Goal: Task Accomplishment & Management: Use online tool/utility

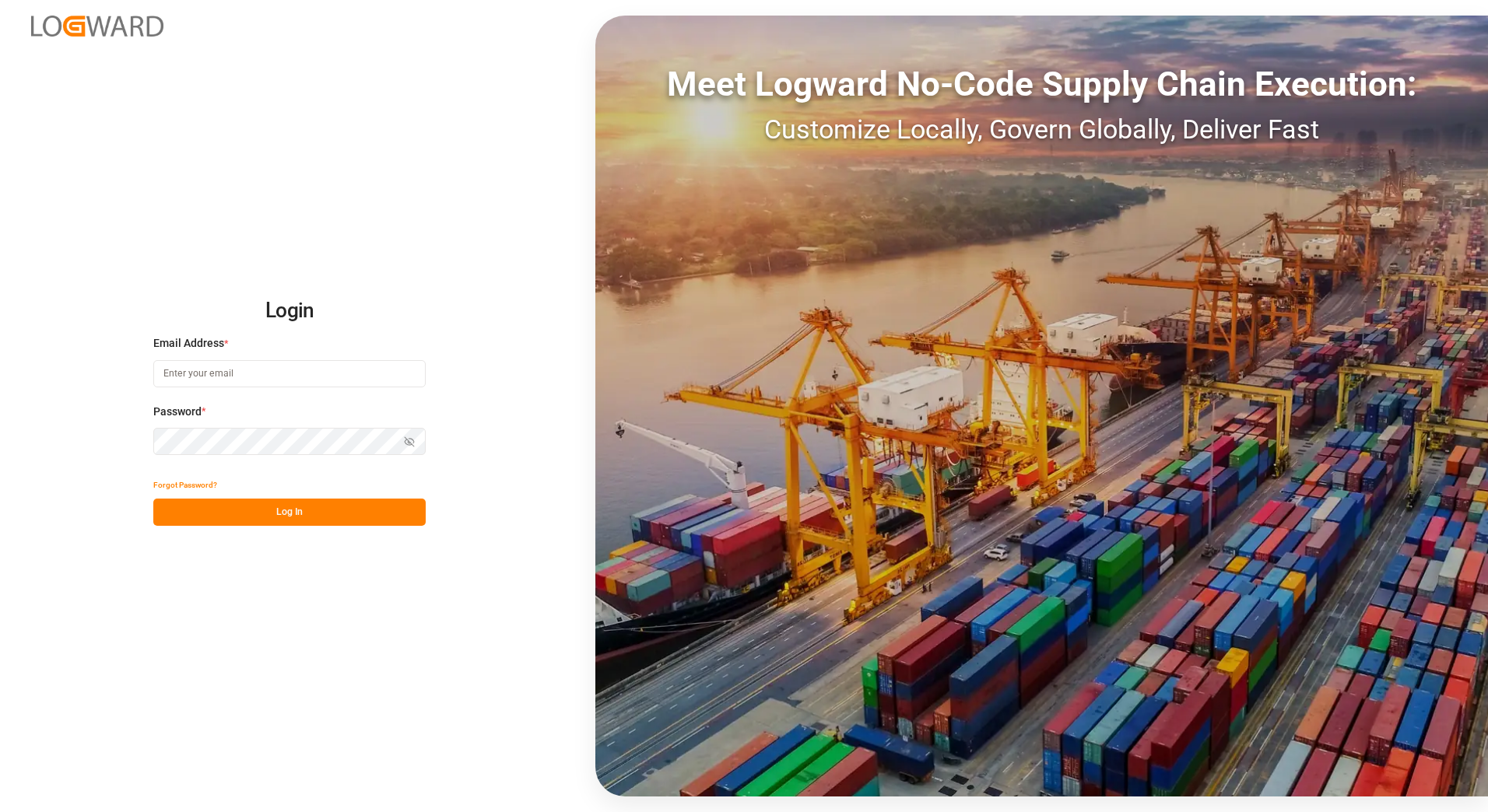
type input "anton.moeller@melitta.at"
click at [329, 510] on button "Log In" at bounding box center [289, 512] width 272 height 27
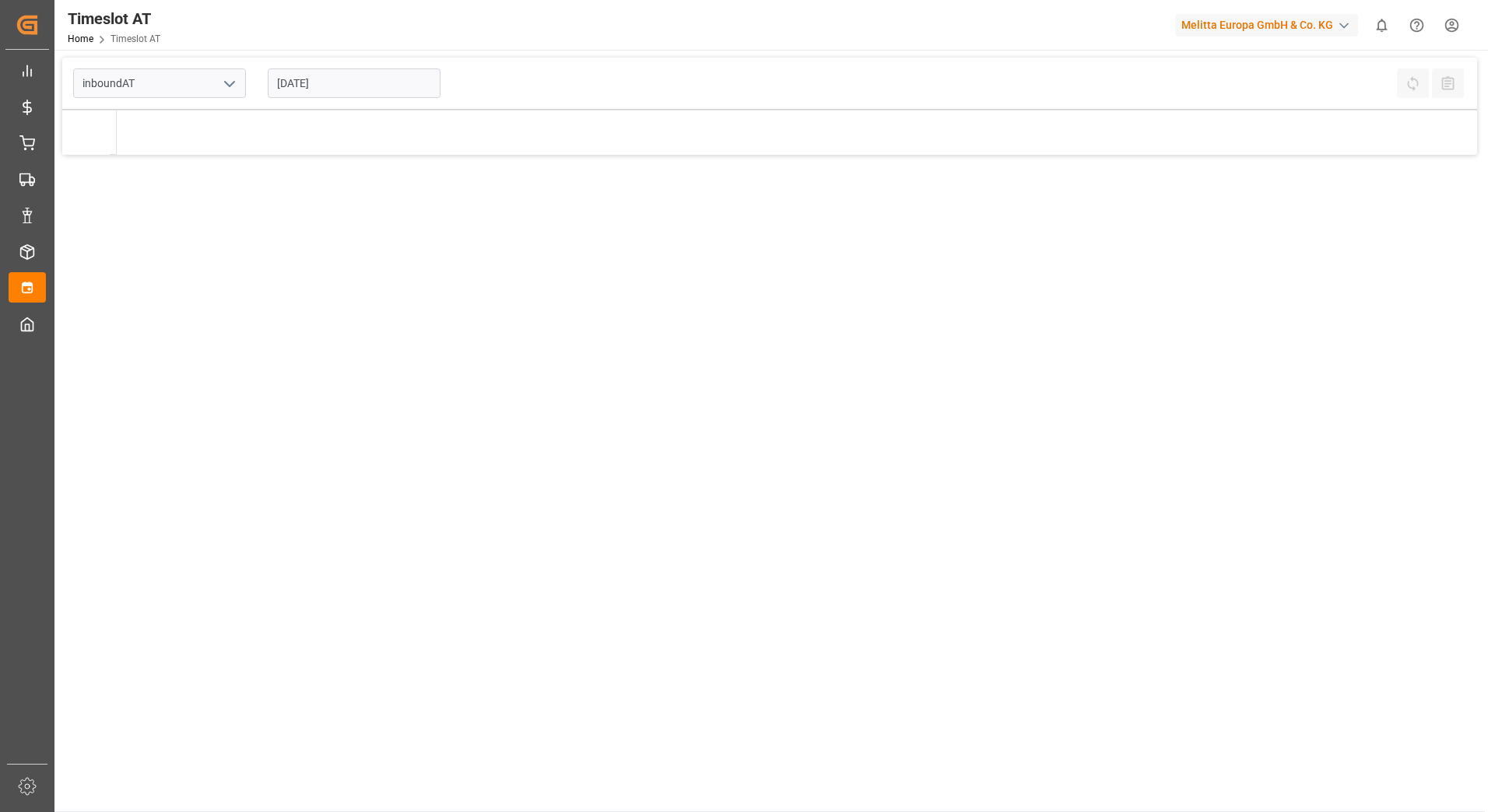
type input "Inbound AT"
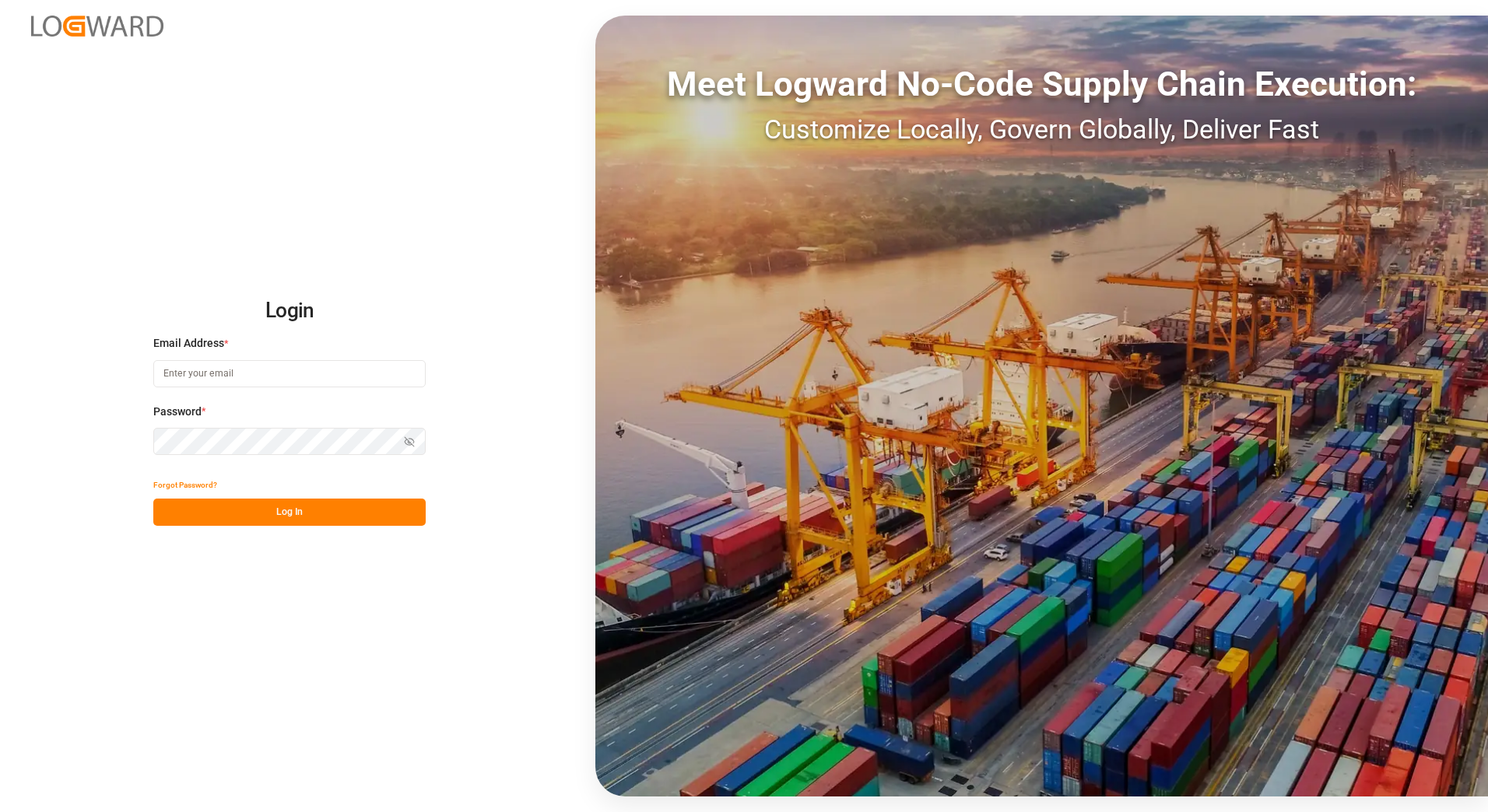
type input "anton.moeller@melitta.at"
click at [311, 520] on button "Log In" at bounding box center [289, 512] width 272 height 27
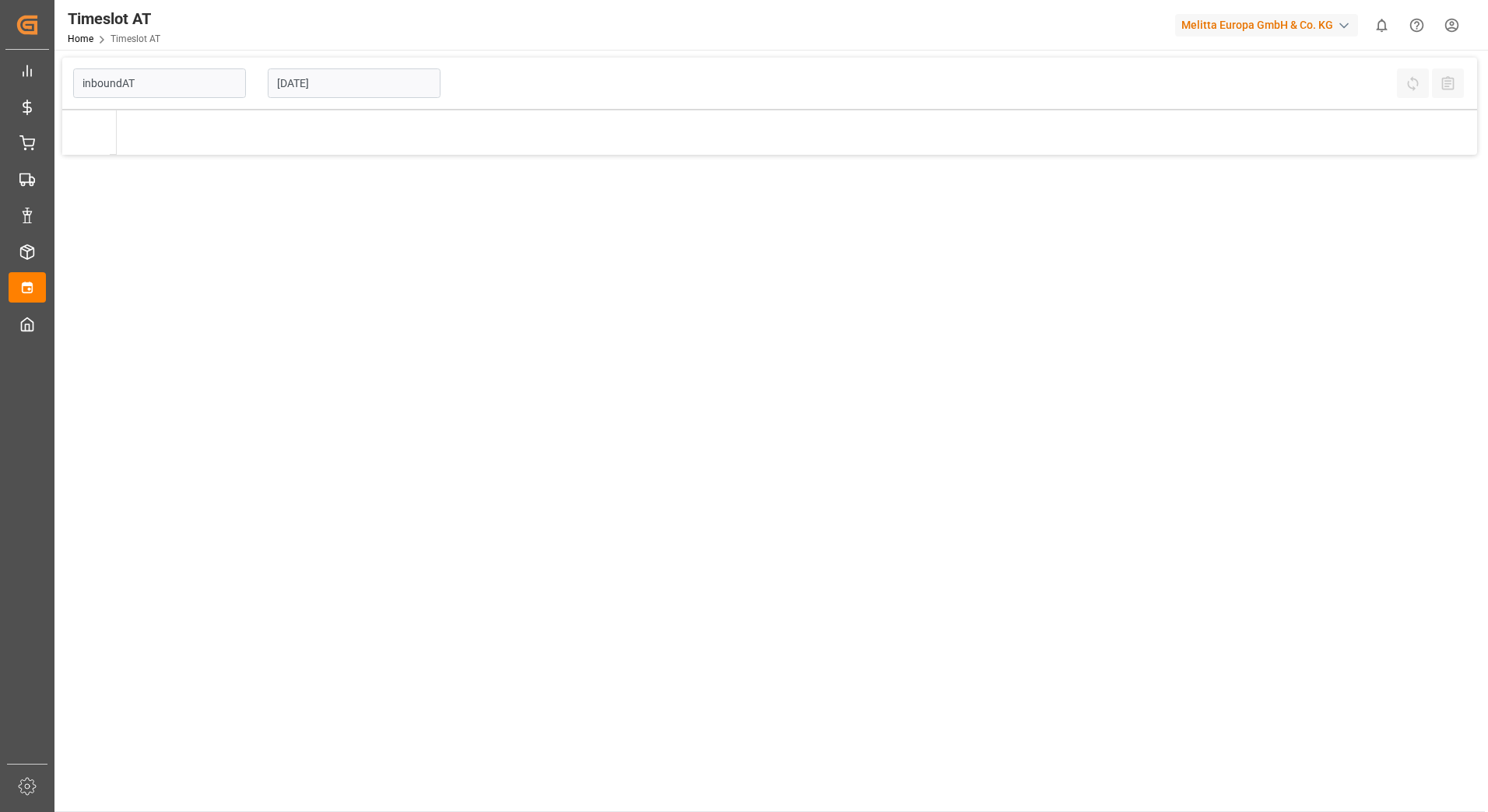
type input "Inbound AT"
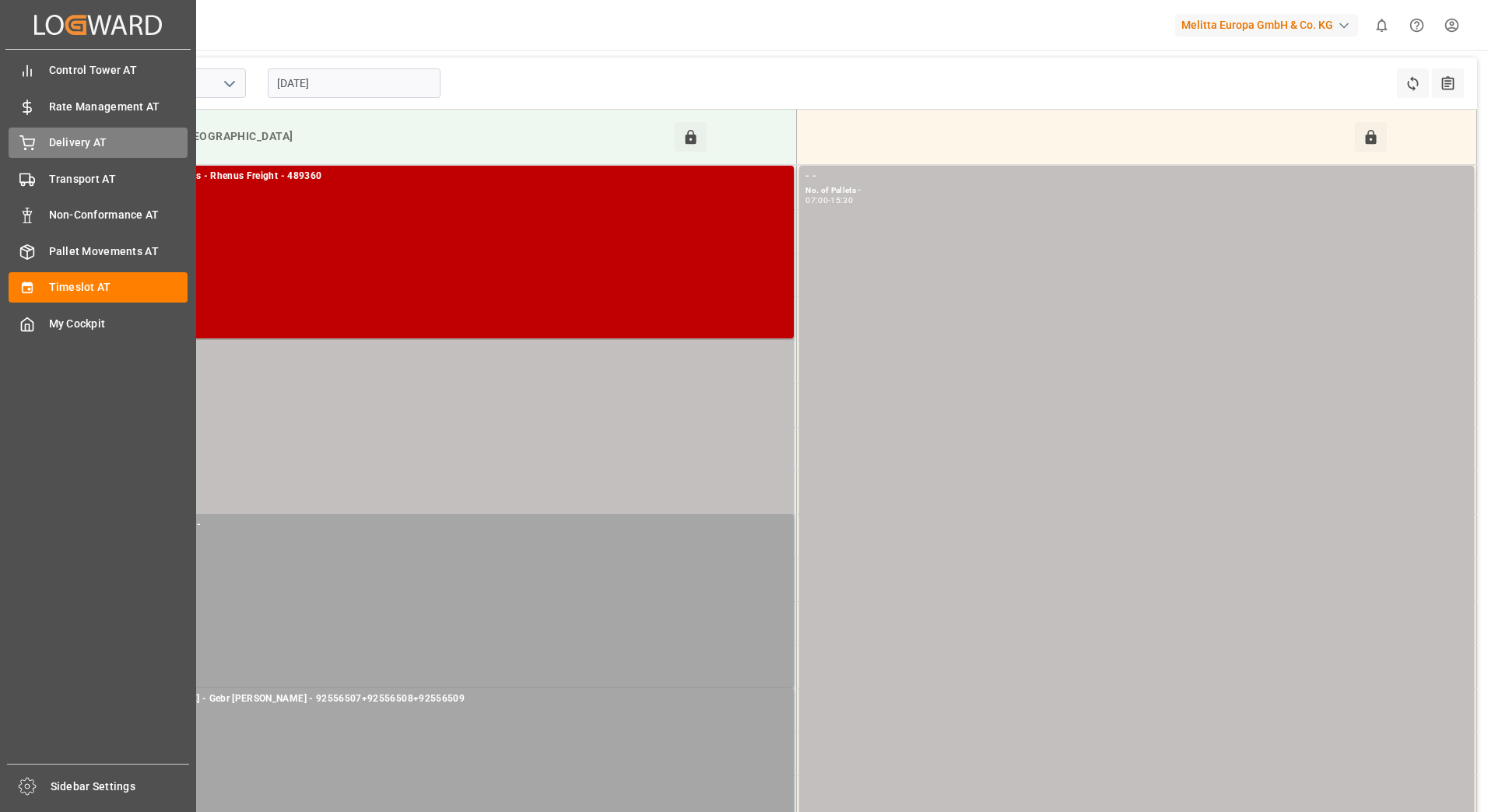
click at [35, 143] on div "Delivery AT Delivery AT" at bounding box center [98, 143] width 179 height 30
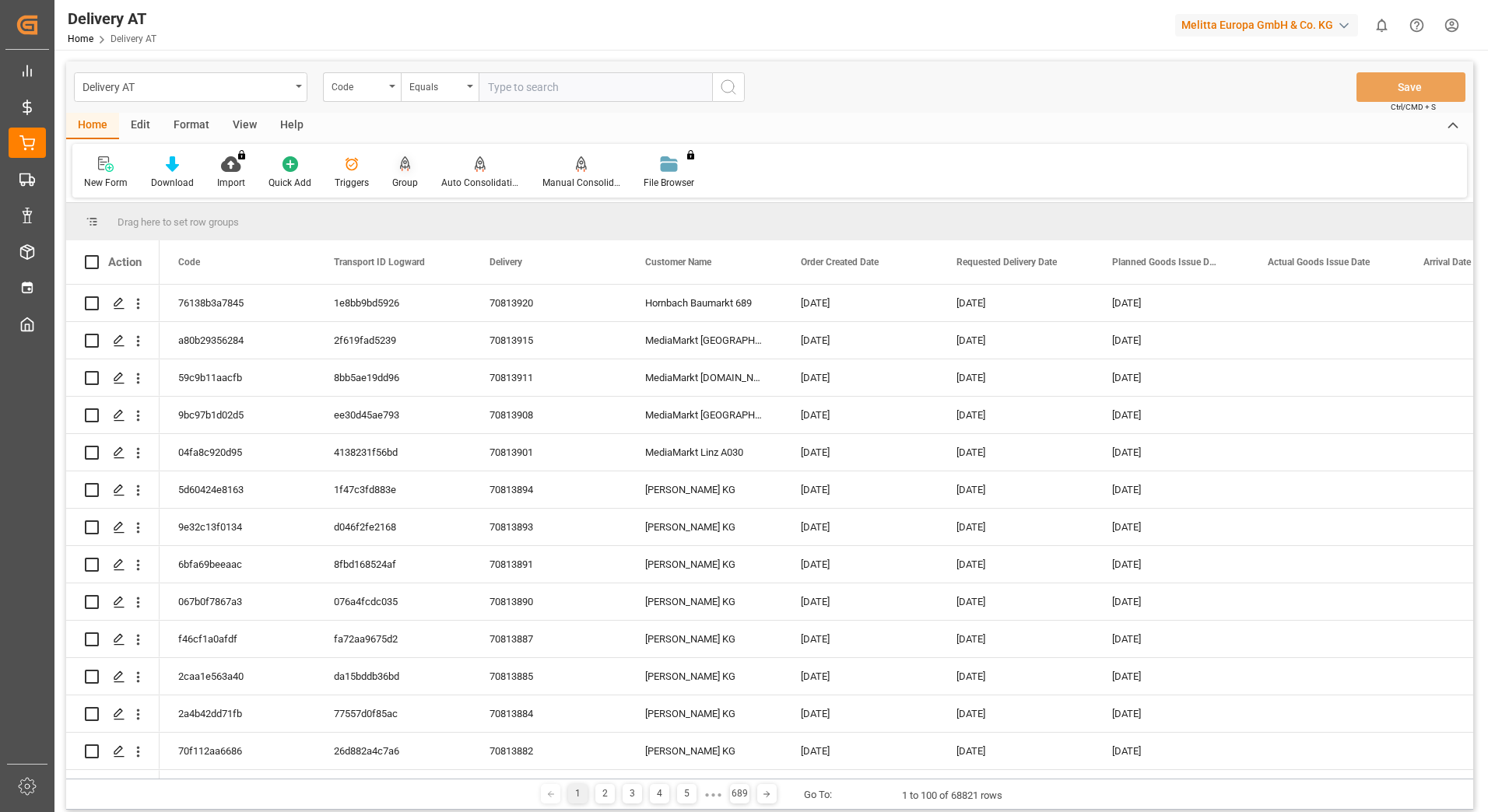
click at [411, 166] on div at bounding box center [404, 163] width 25 height 16
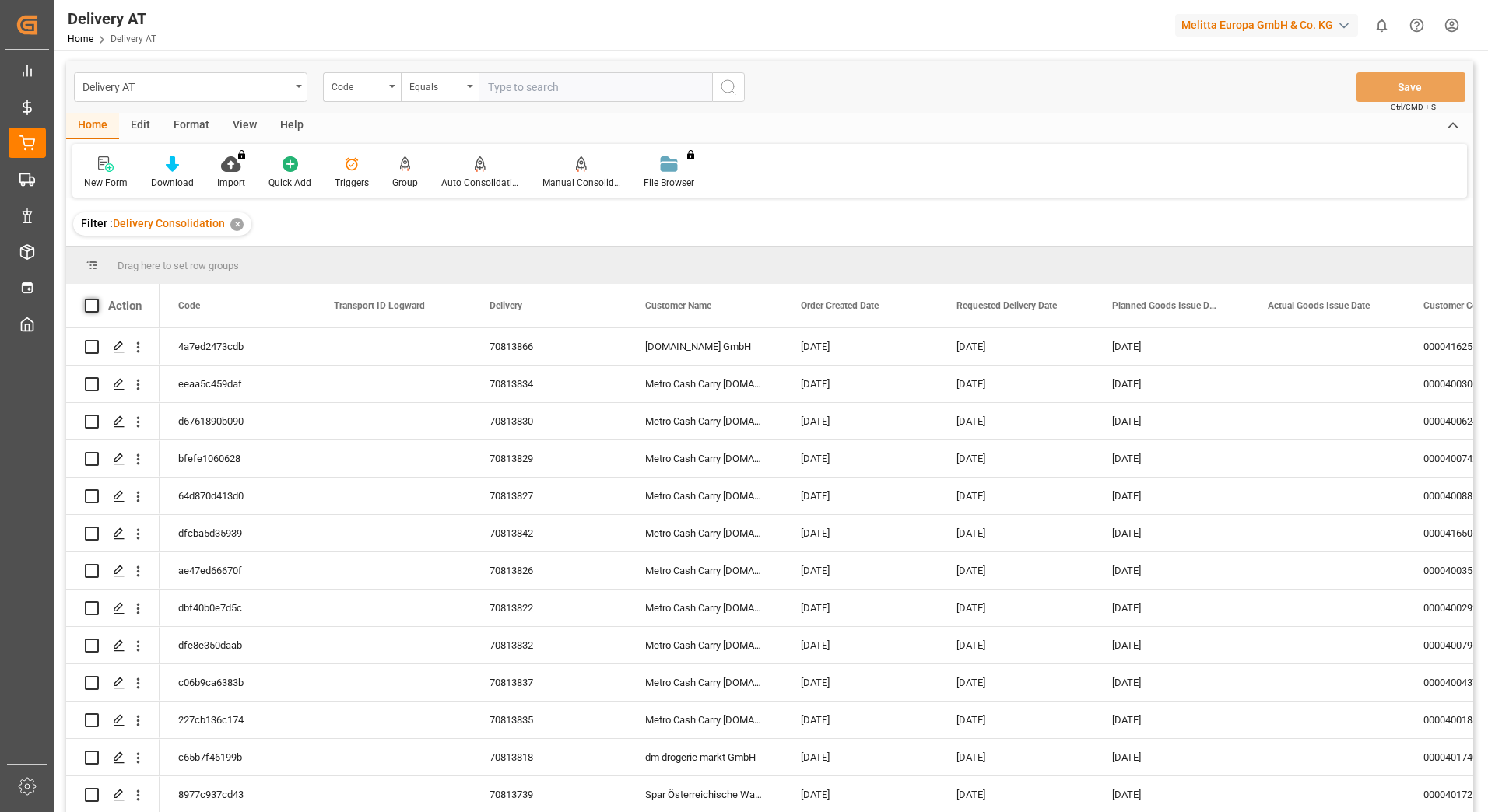
click at [91, 308] on span at bounding box center [91, 305] width 14 height 14
click at [97, 298] on input "checkbox" at bounding box center [97, 298] width 0 height 0
checkbox input "true"
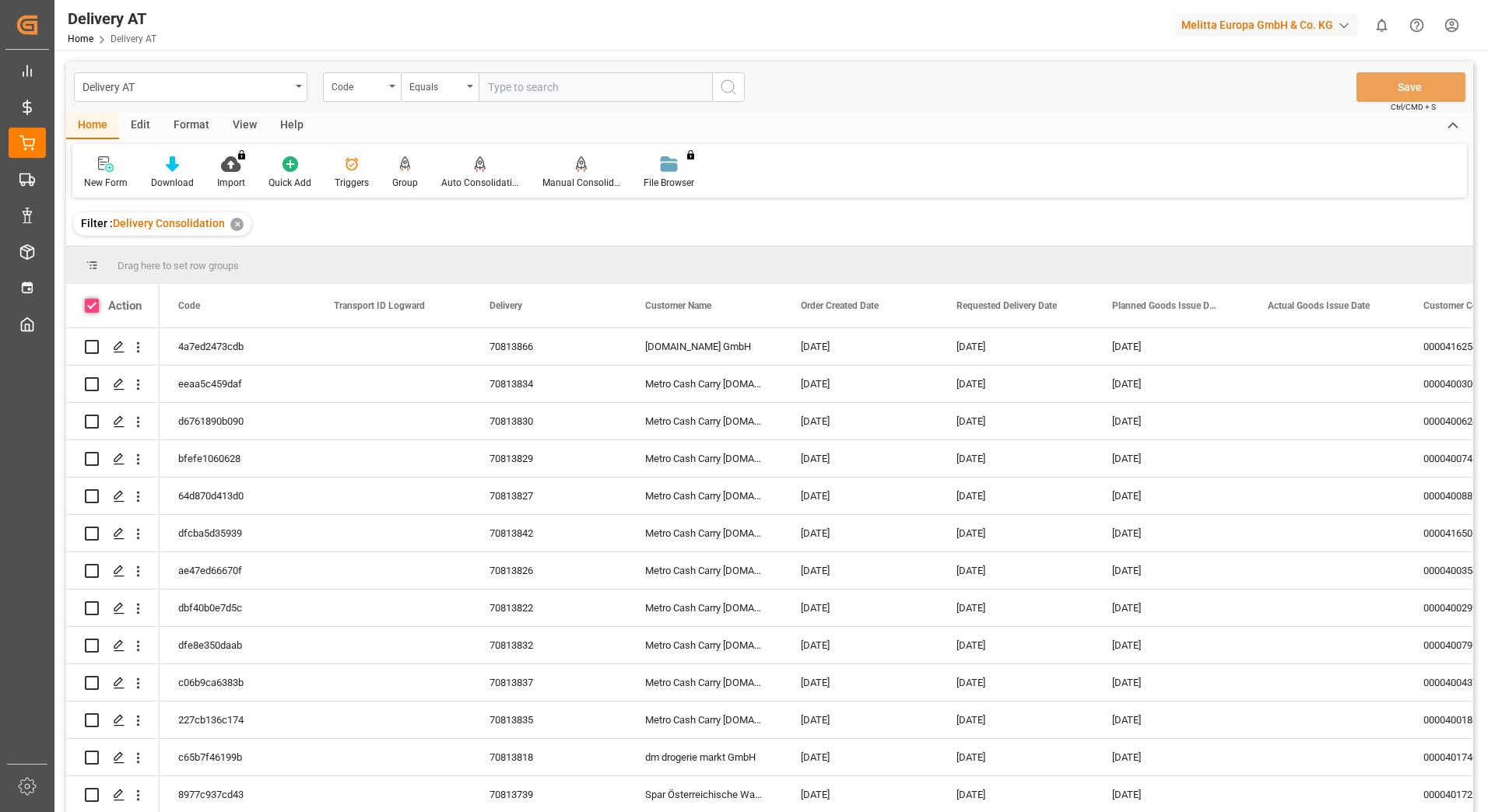
checkbox input "true"
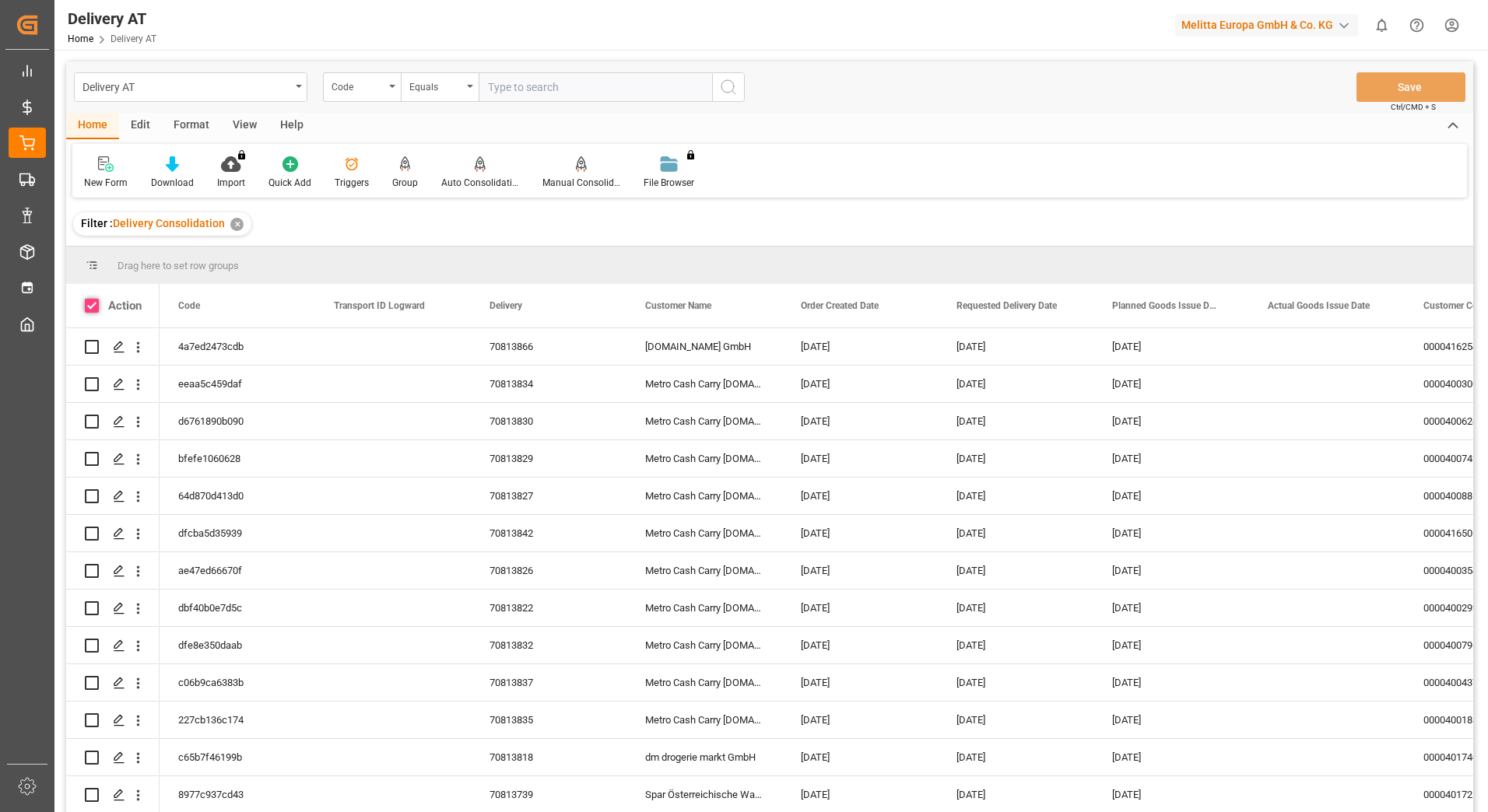
checkbox input "true"
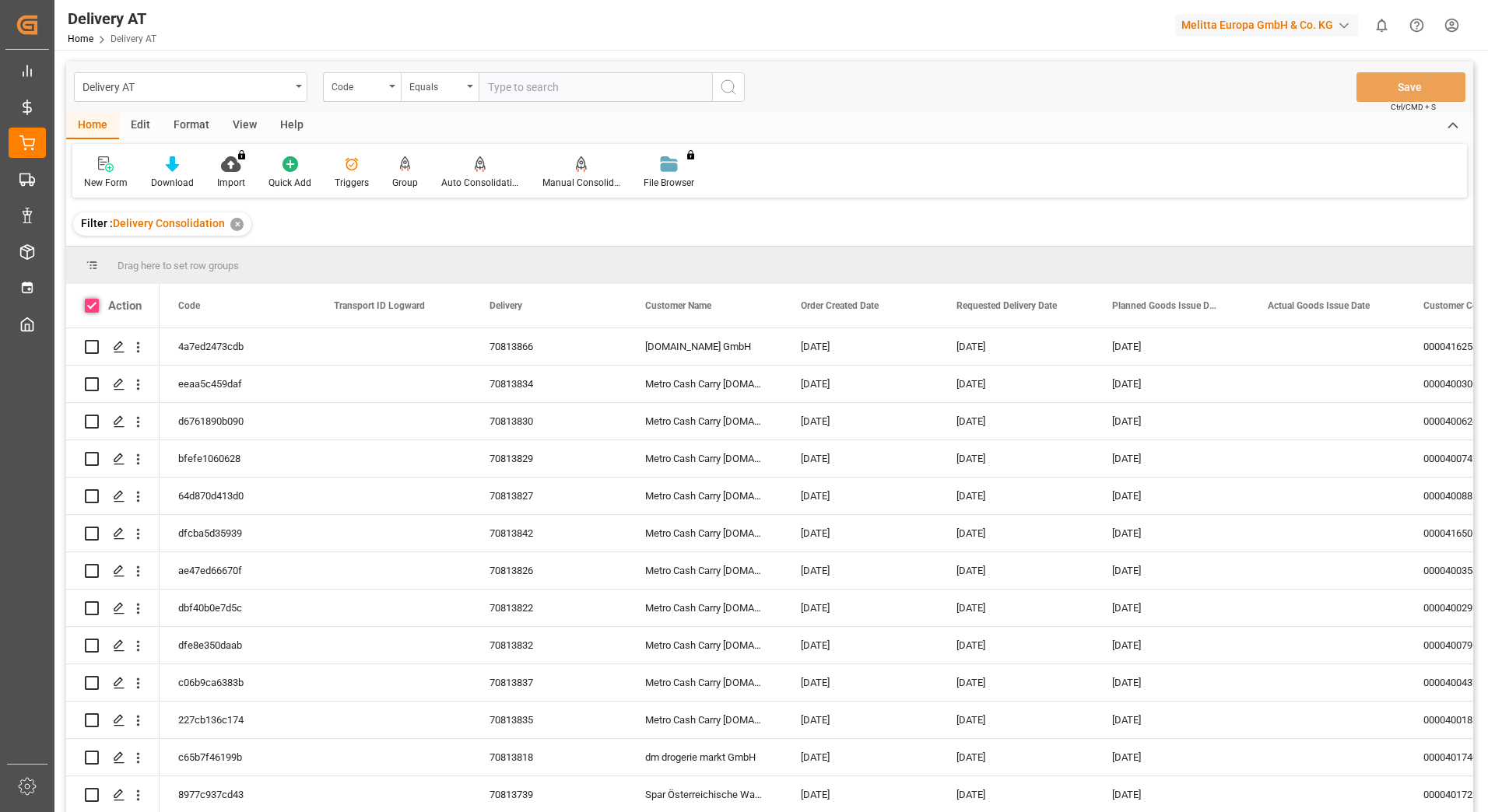
checkbox input "true"
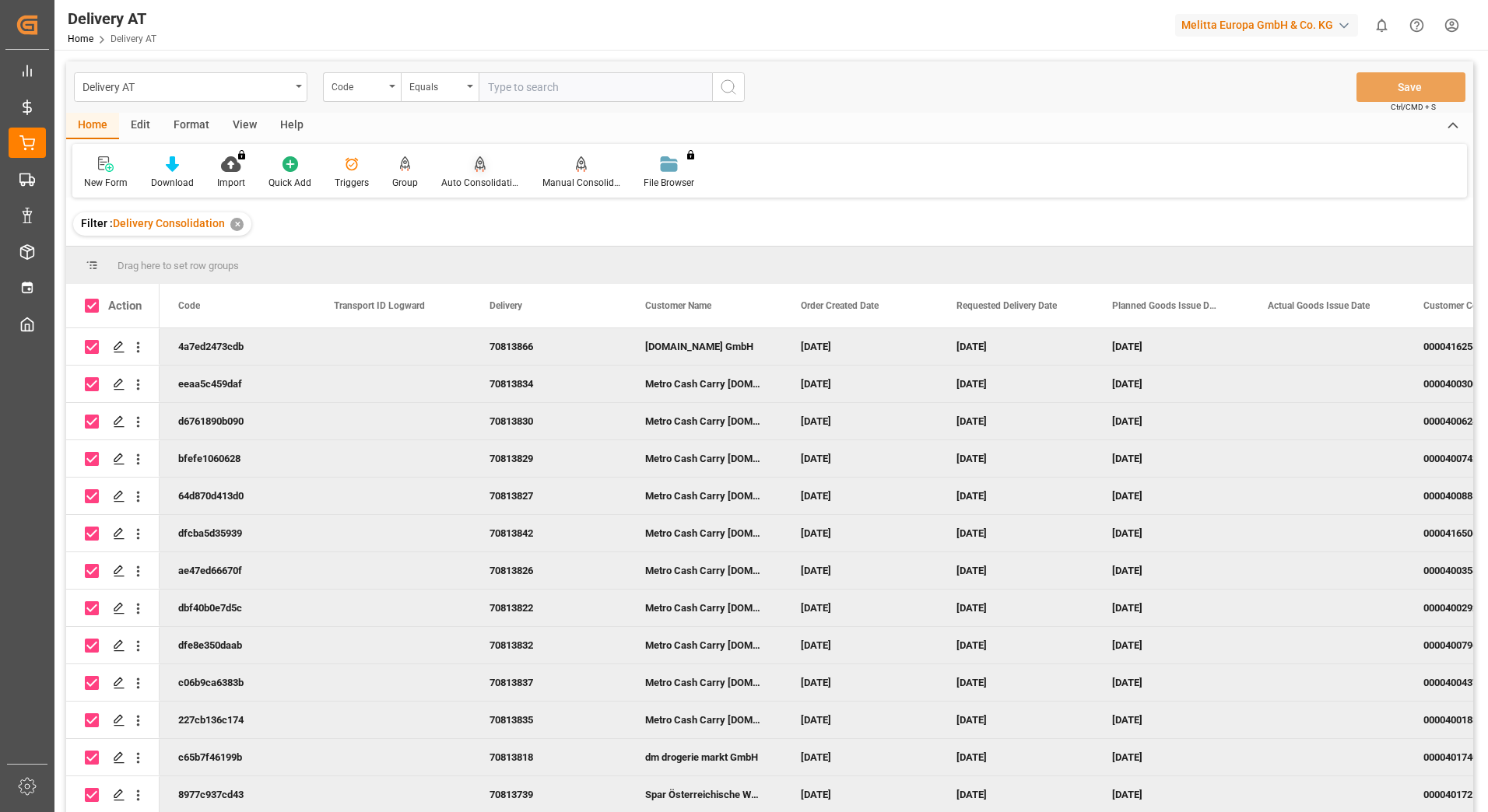
click at [475, 175] on div "Auto Consolidation" at bounding box center [480, 173] width 101 height 34
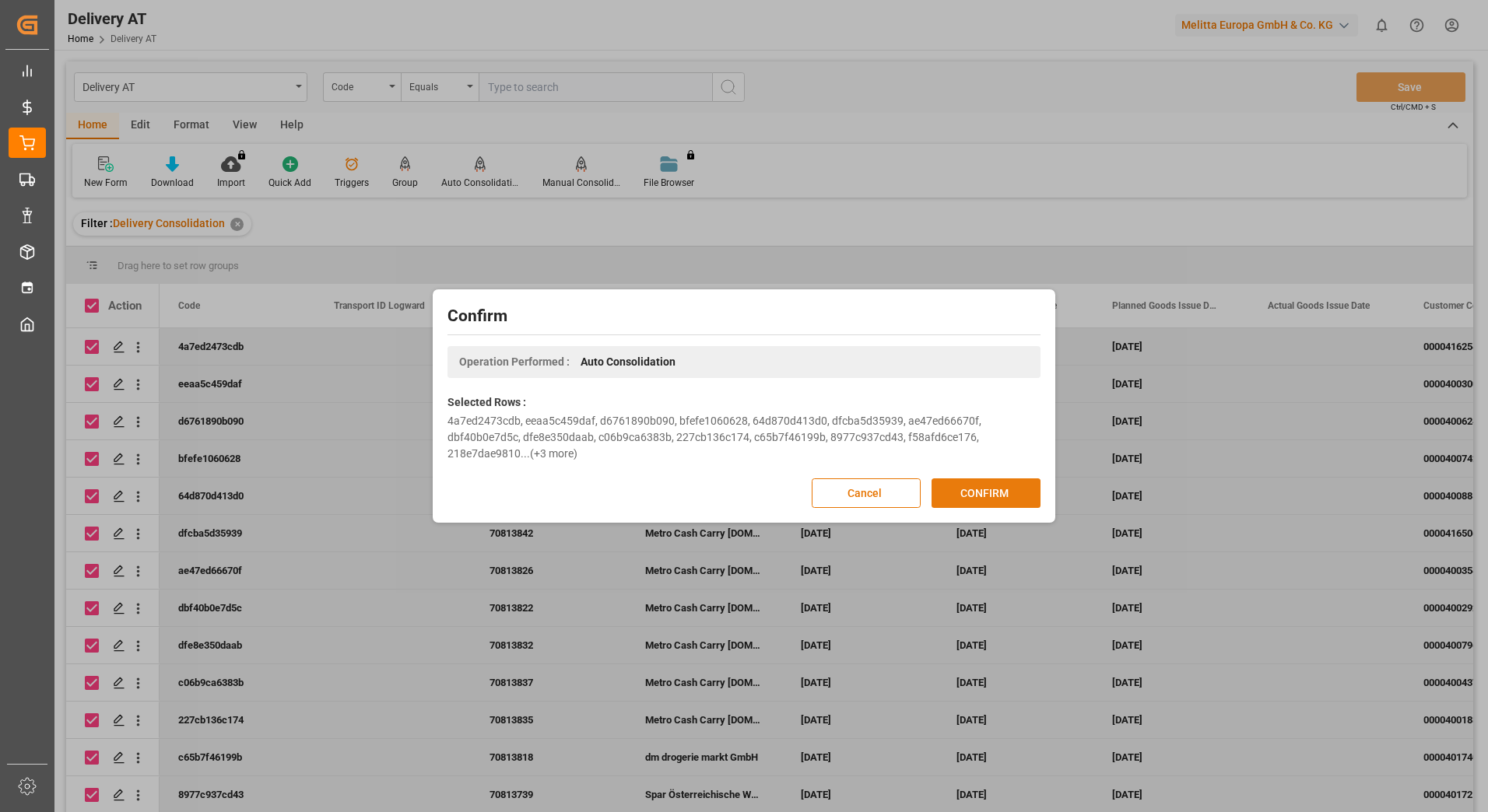
click at [985, 498] on button "CONFIRM" at bounding box center [986, 493] width 109 height 30
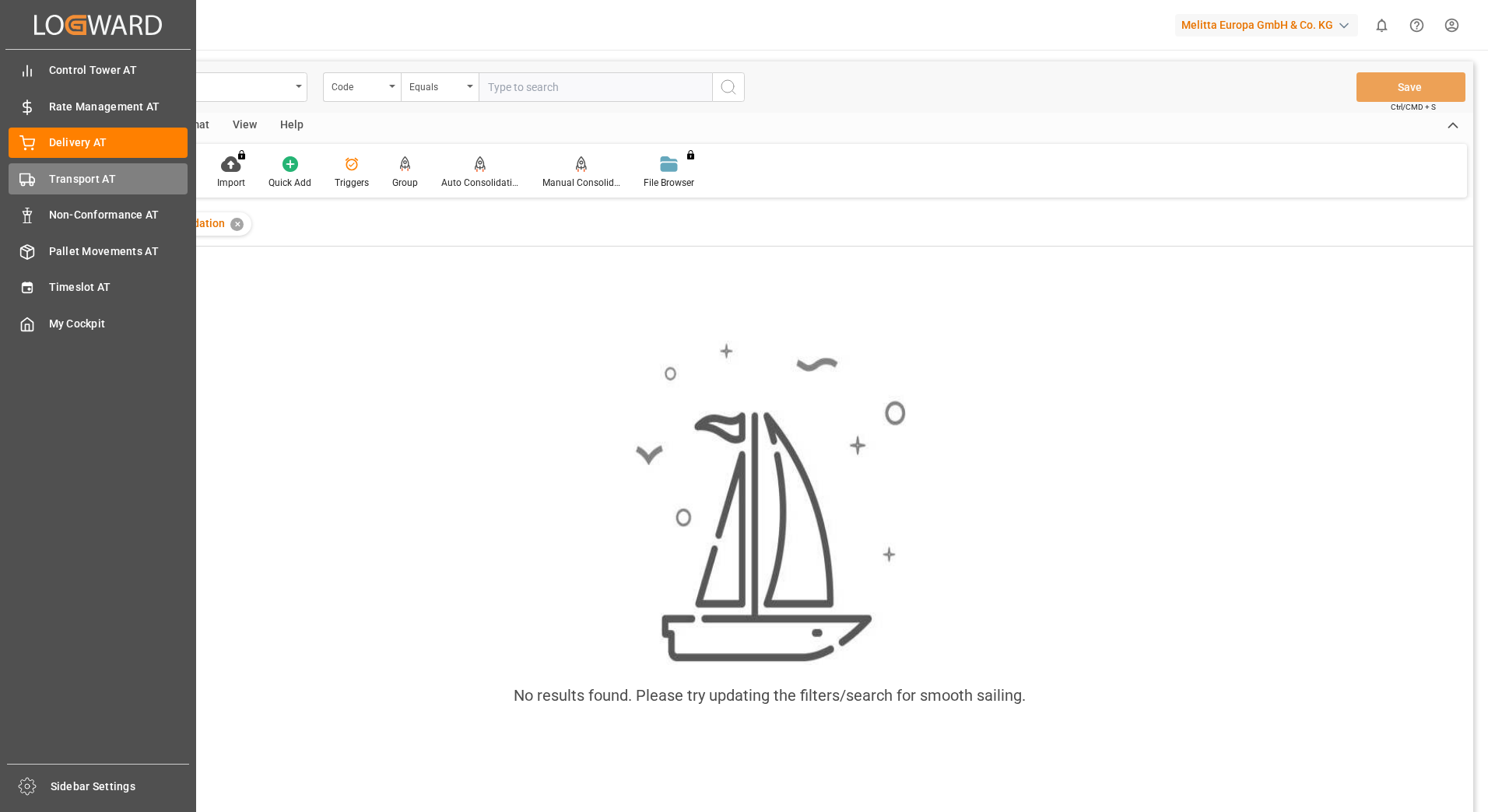
click at [51, 180] on span "Transport AT" at bounding box center [118, 178] width 139 height 16
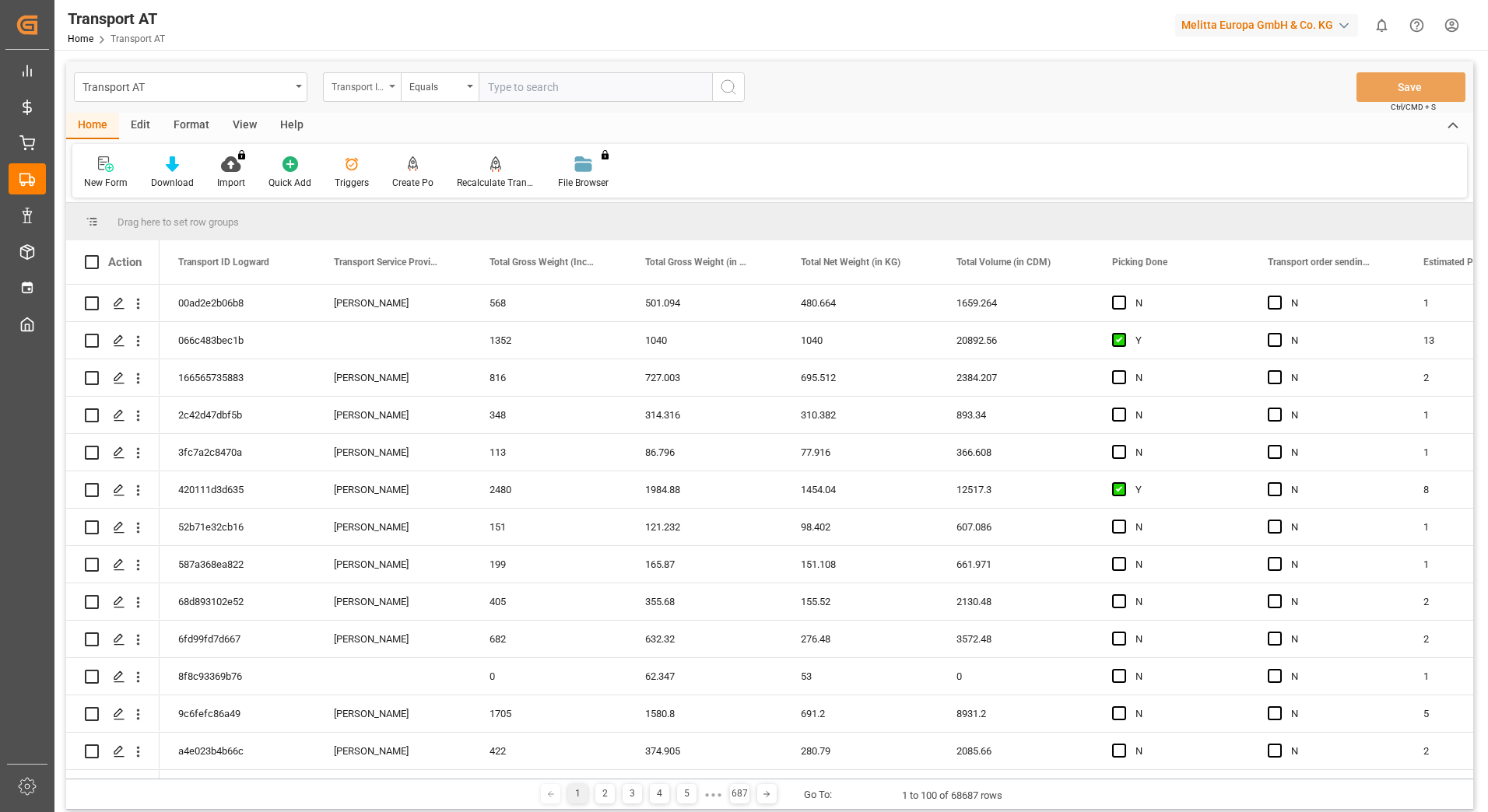
click at [378, 91] on div "Transport ID Logward" at bounding box center [357, 84] width 53 height 18
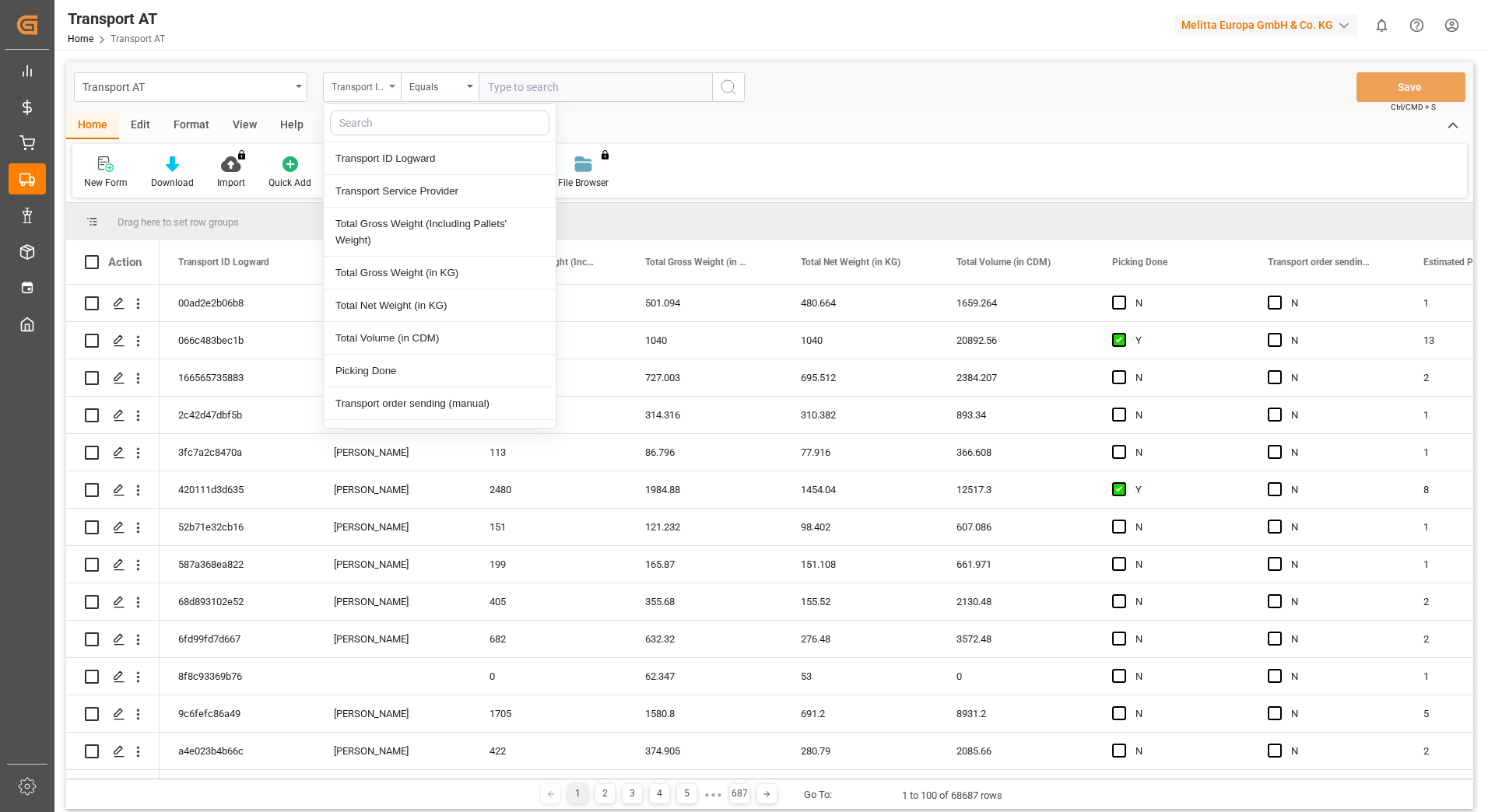
type input "s"
type input "do"
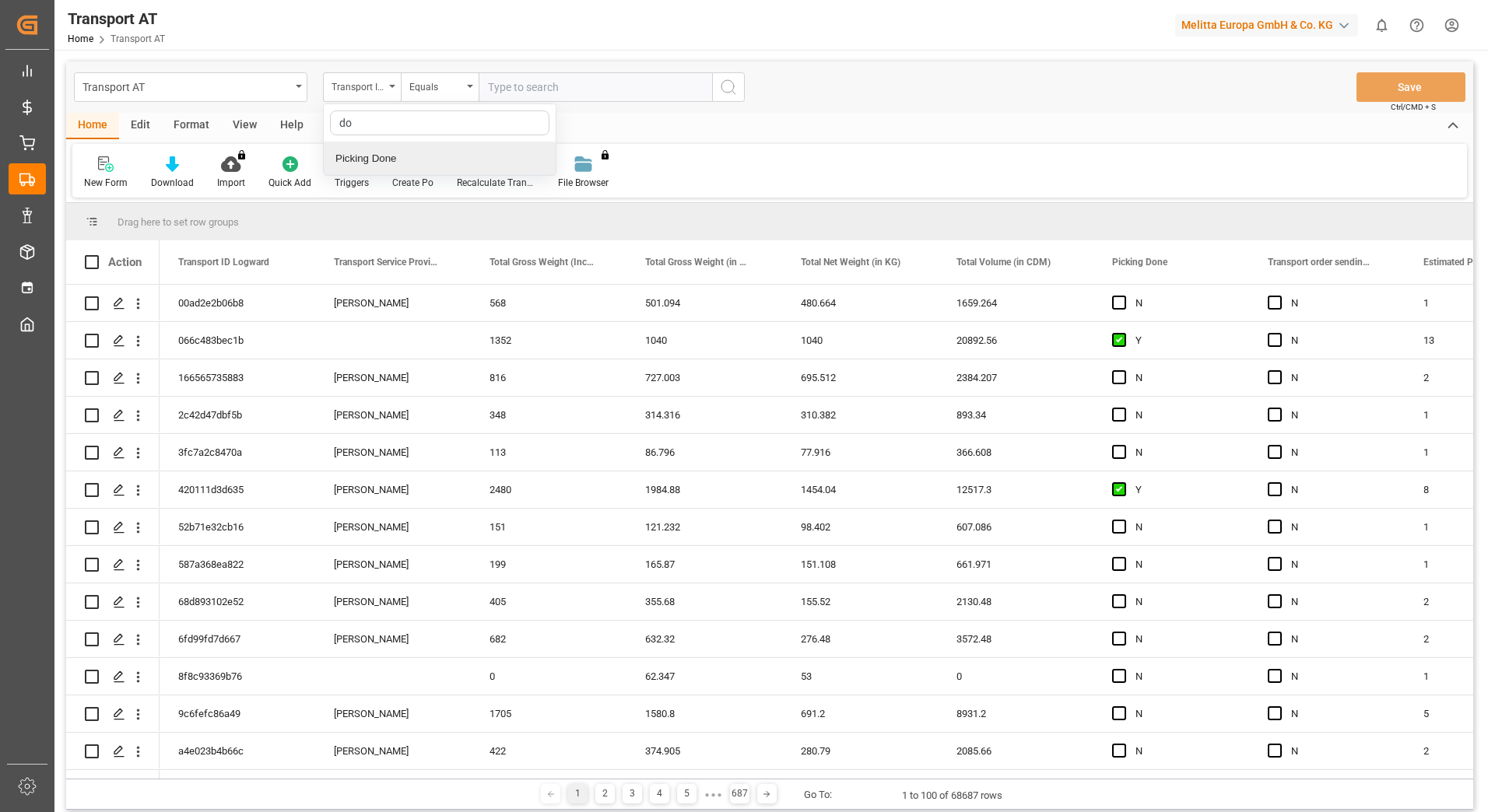
click at [393, 163] on div "Picking Done" at bounding box center [439, 158] width 232 height 33
click at [513, 88] on input "text" at bounding box center [595, 87] width 234 height 30
type input "Y"
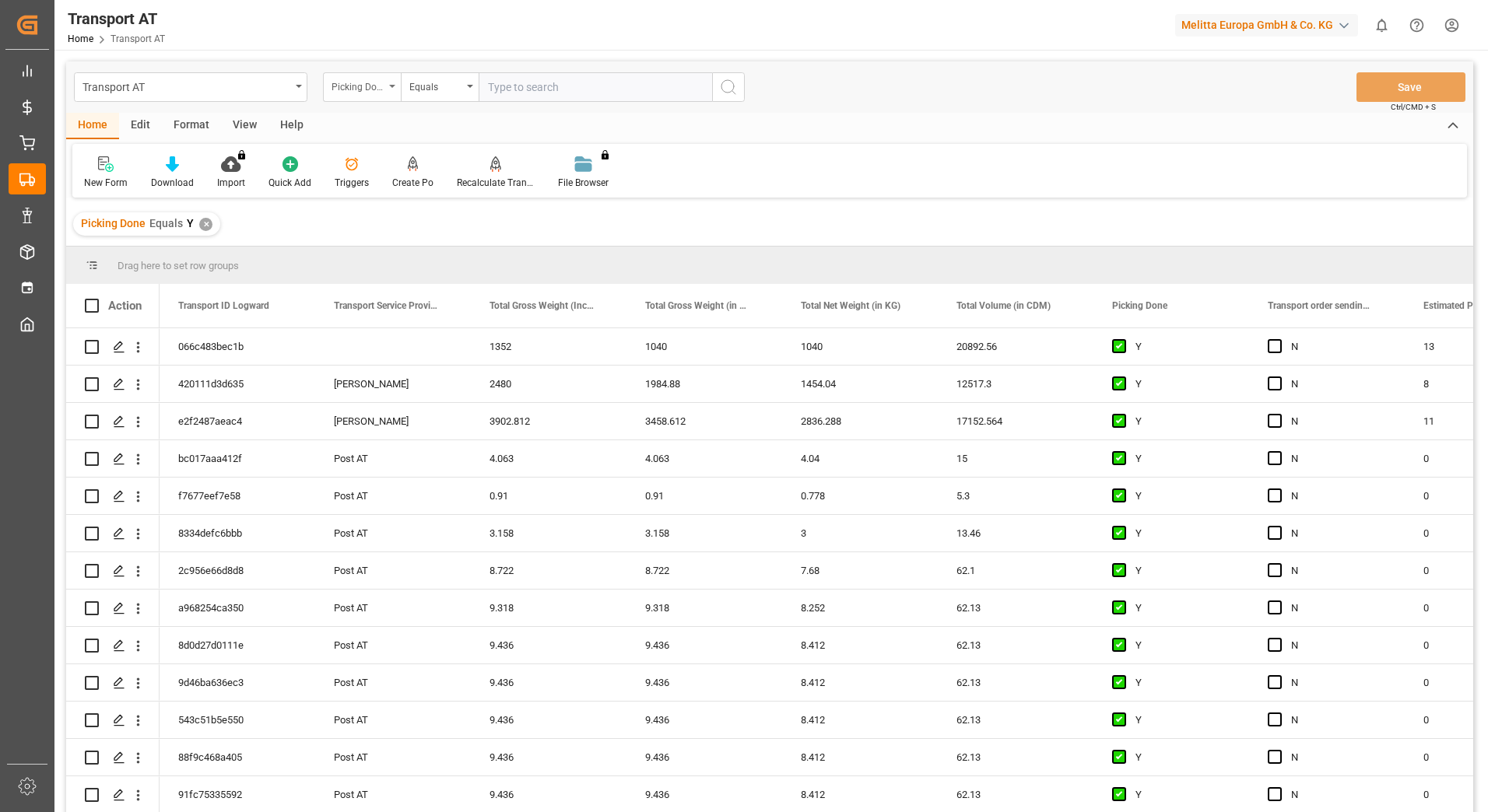
click at [366, 85] on div "Picking Done" at bounding box center [357, 84] width 53 height 18
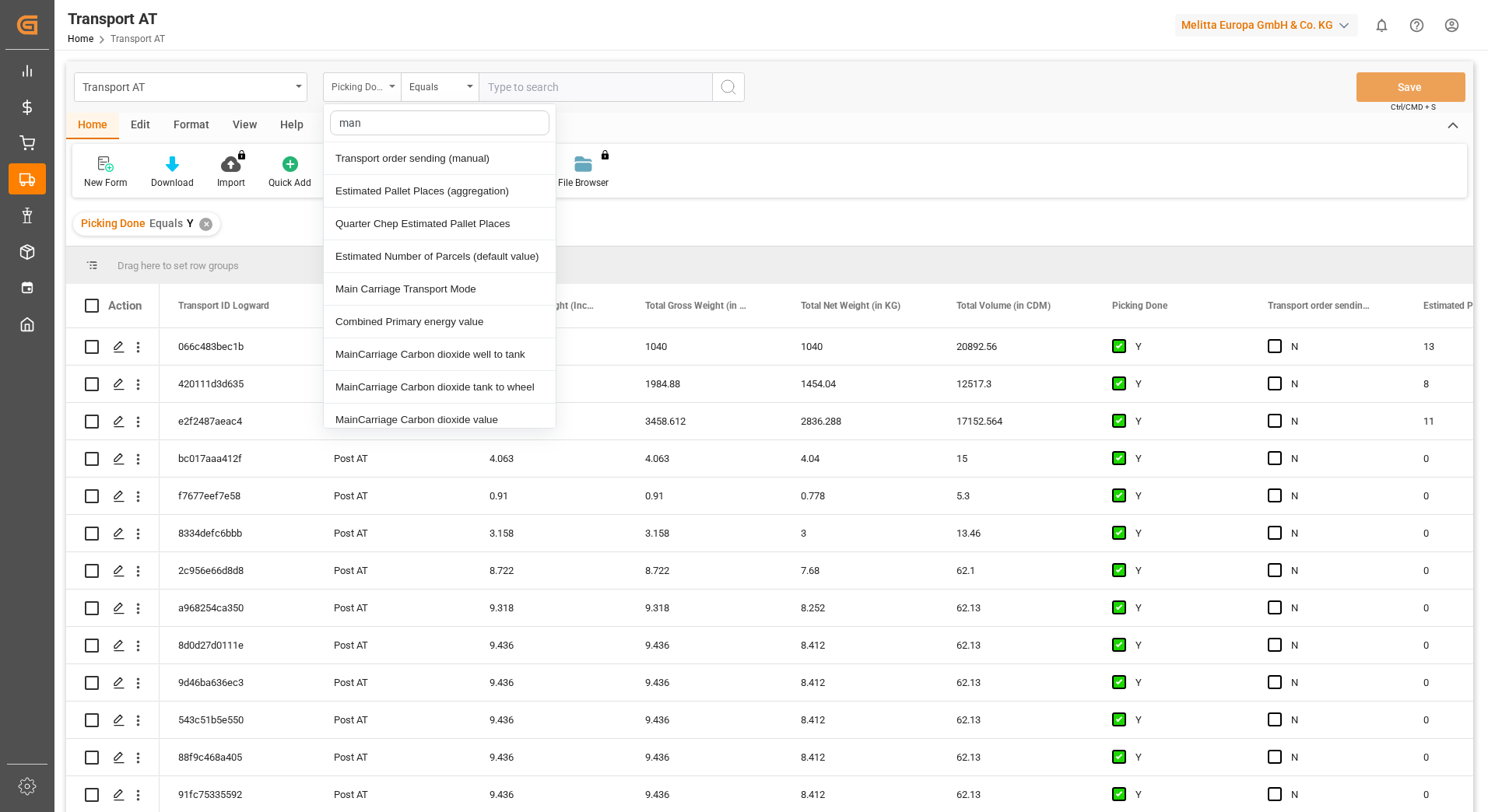
type input "manu"
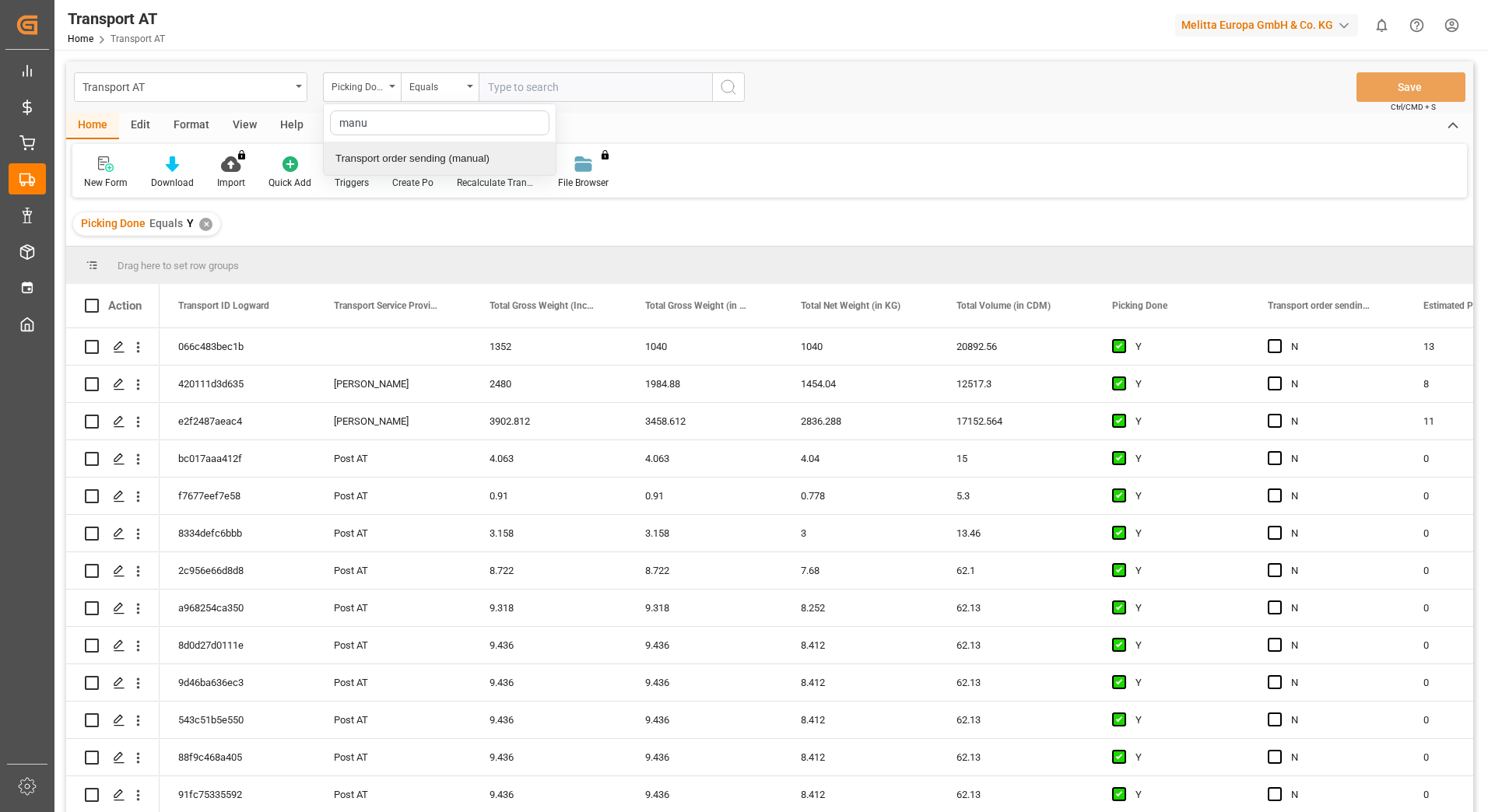
click at [417, 157] on div "Transport order sending (manual)" at bounding box center [439, 158] width 232 height 33
click at [518, 92] on input "text" at bounding box center [595, 87] width 234 height 30
type input "N"
click at [394, 89] on div "Transport order sending (manual)" at bounding box center [361, 87] width 78 height 30
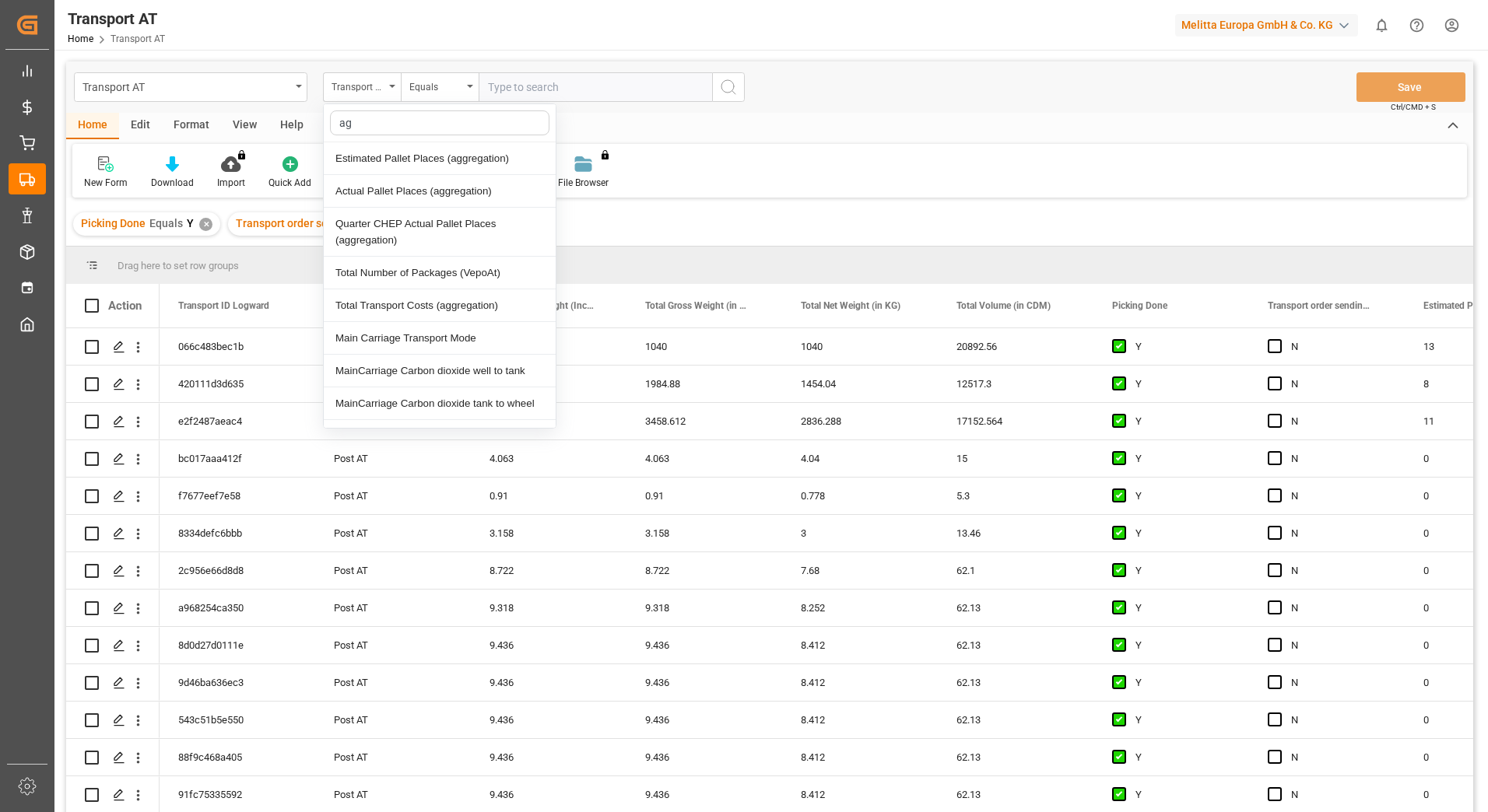
type input "agg"
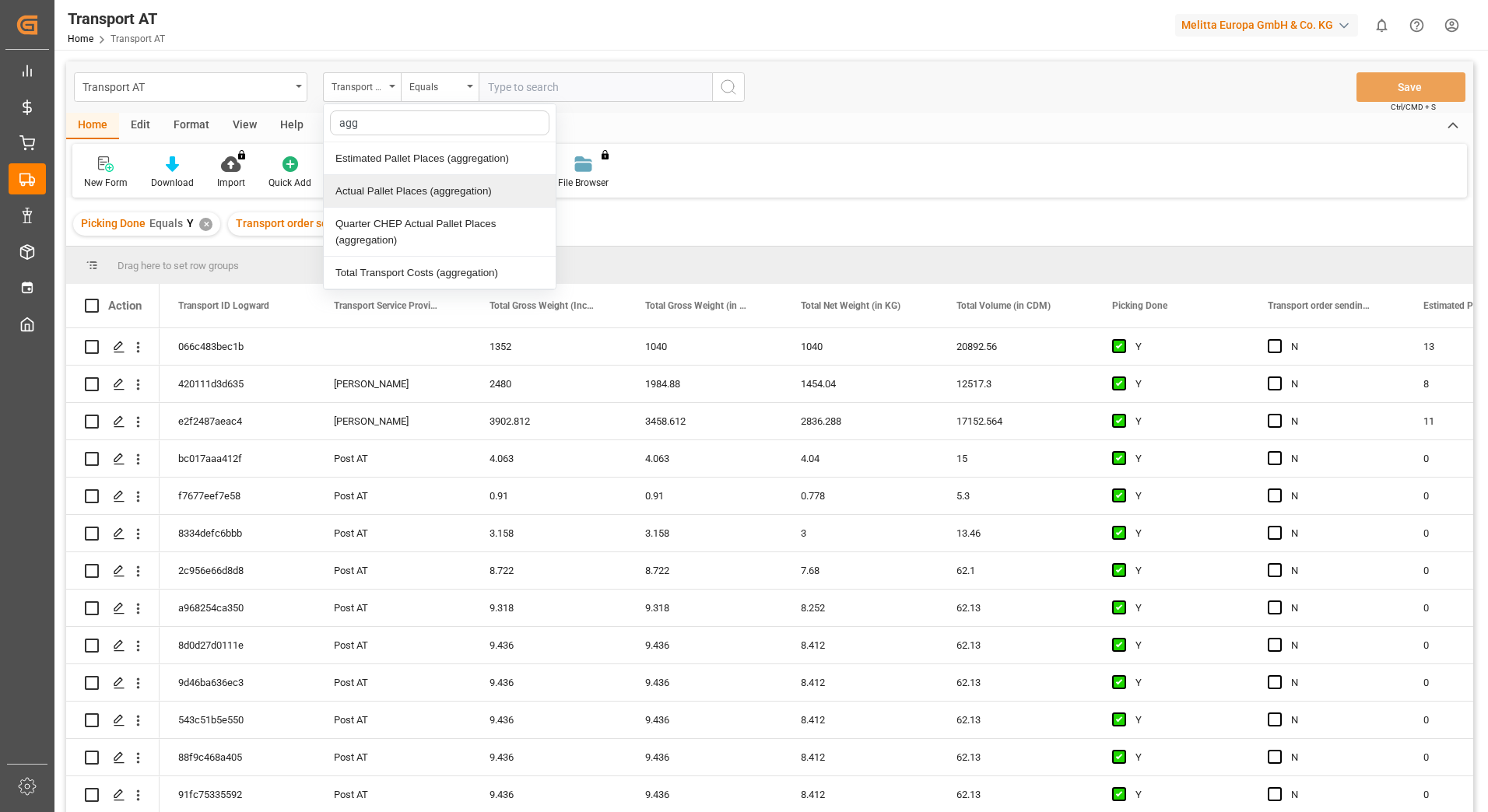
click at [401, 187] on div "Actual Pallet Places (aggregation)" at bounding box center [439, 191] width 232 height 33
click at [463, 84] on div "Equals" at bounding box center [439, 87] width 78 height 30
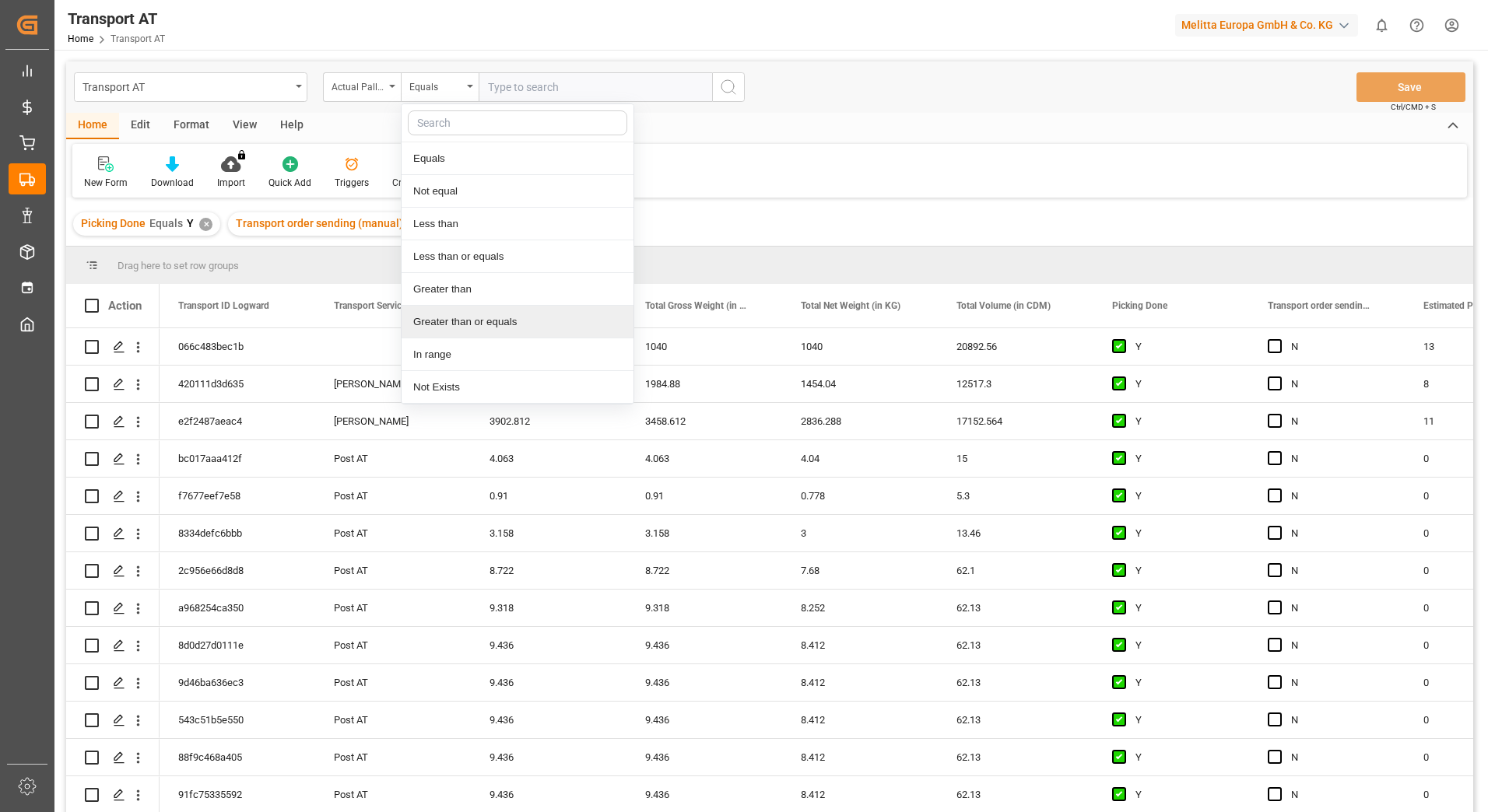
click at [467, 326] on div "Greater than or equals" at bounding box center [517, 322] width 232 height 33
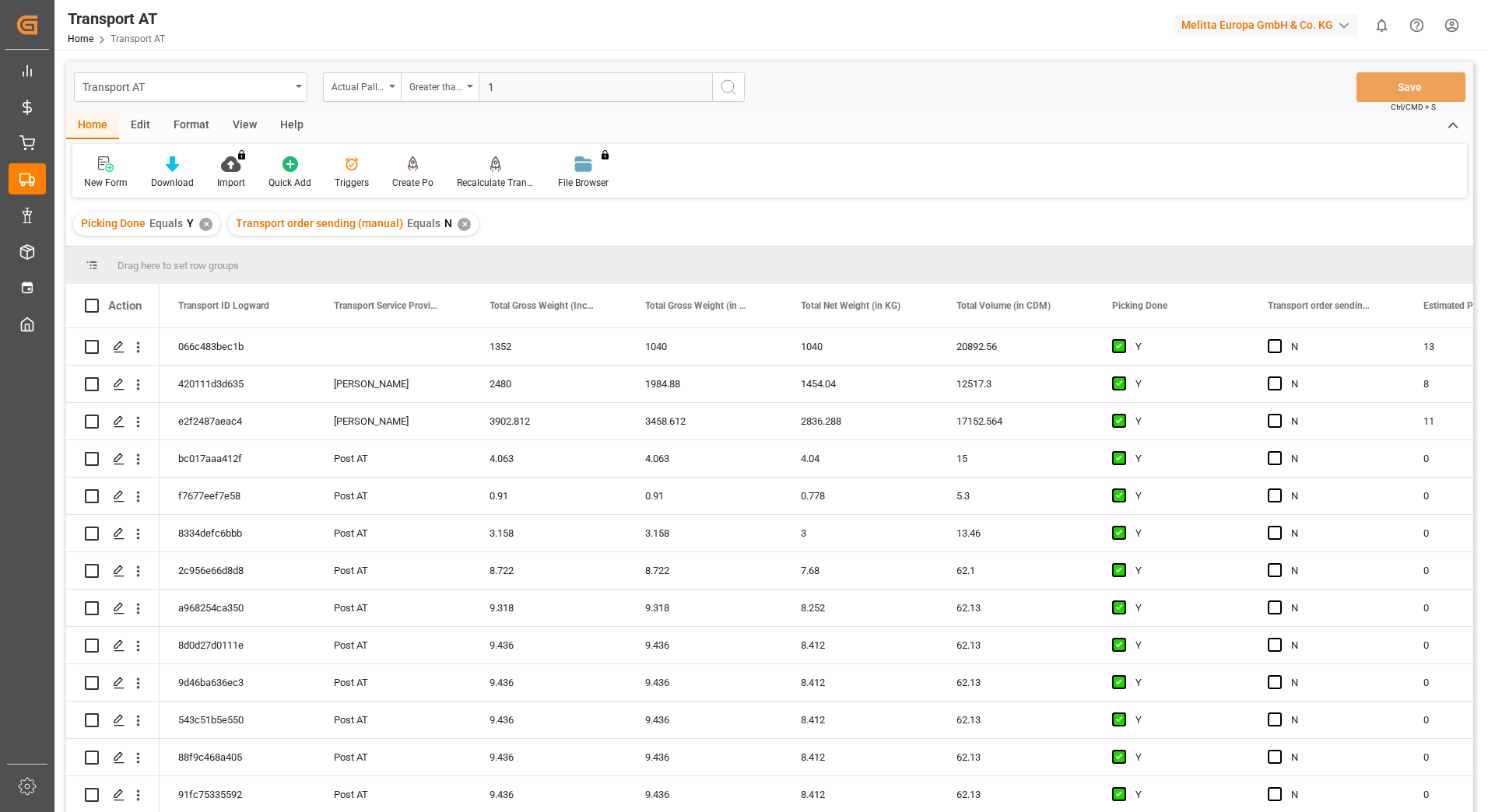
type input "1"
click at [736, 90] on icon "search button" at bounding box center [728, 87] width 19 height 19
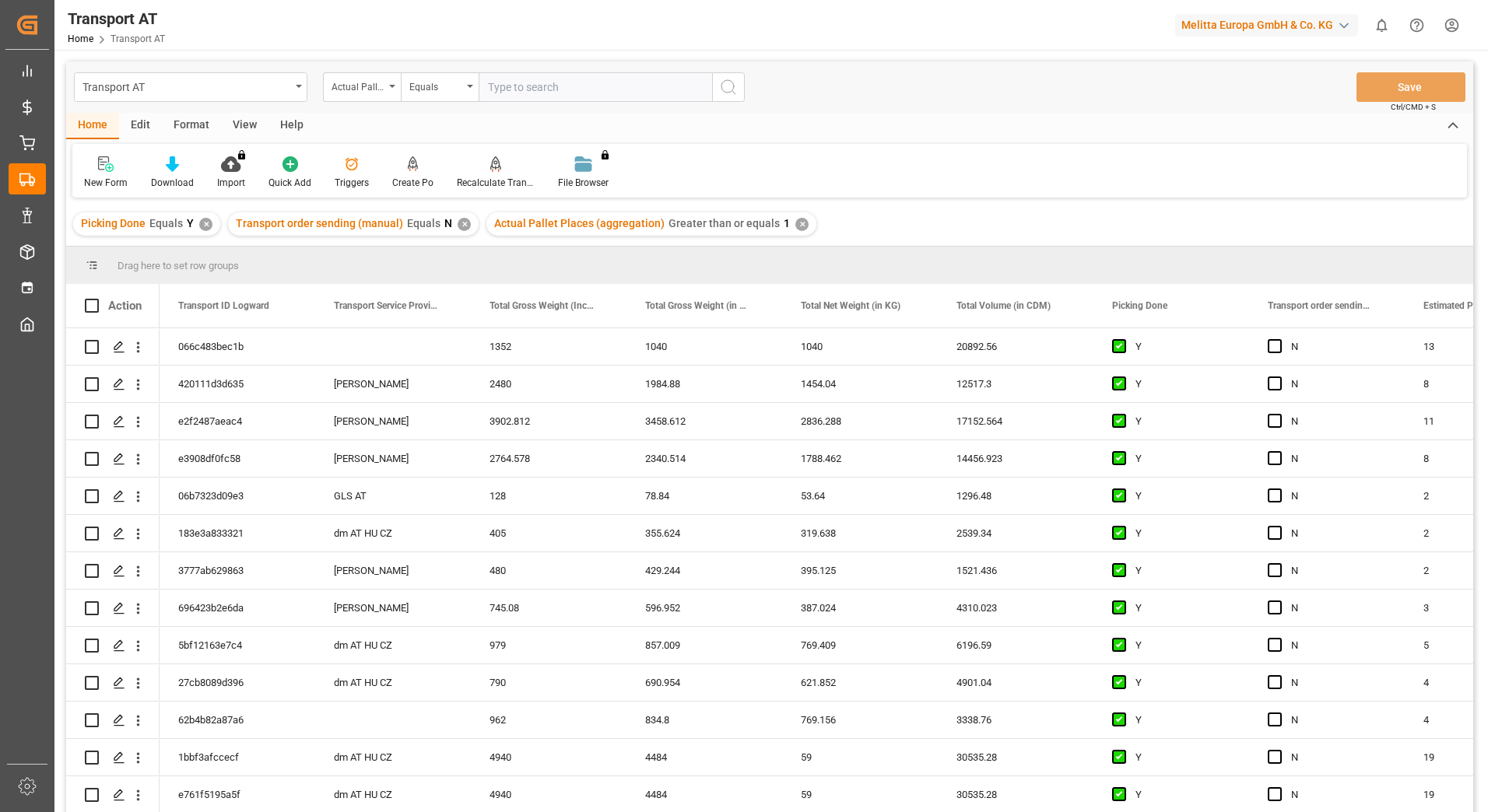
click at [248, 129] on div "View" at bounding box center [245, 126] width 48 height 26
click at [98, 166] on icon at bounding box center [99, 164] width 16 height 16
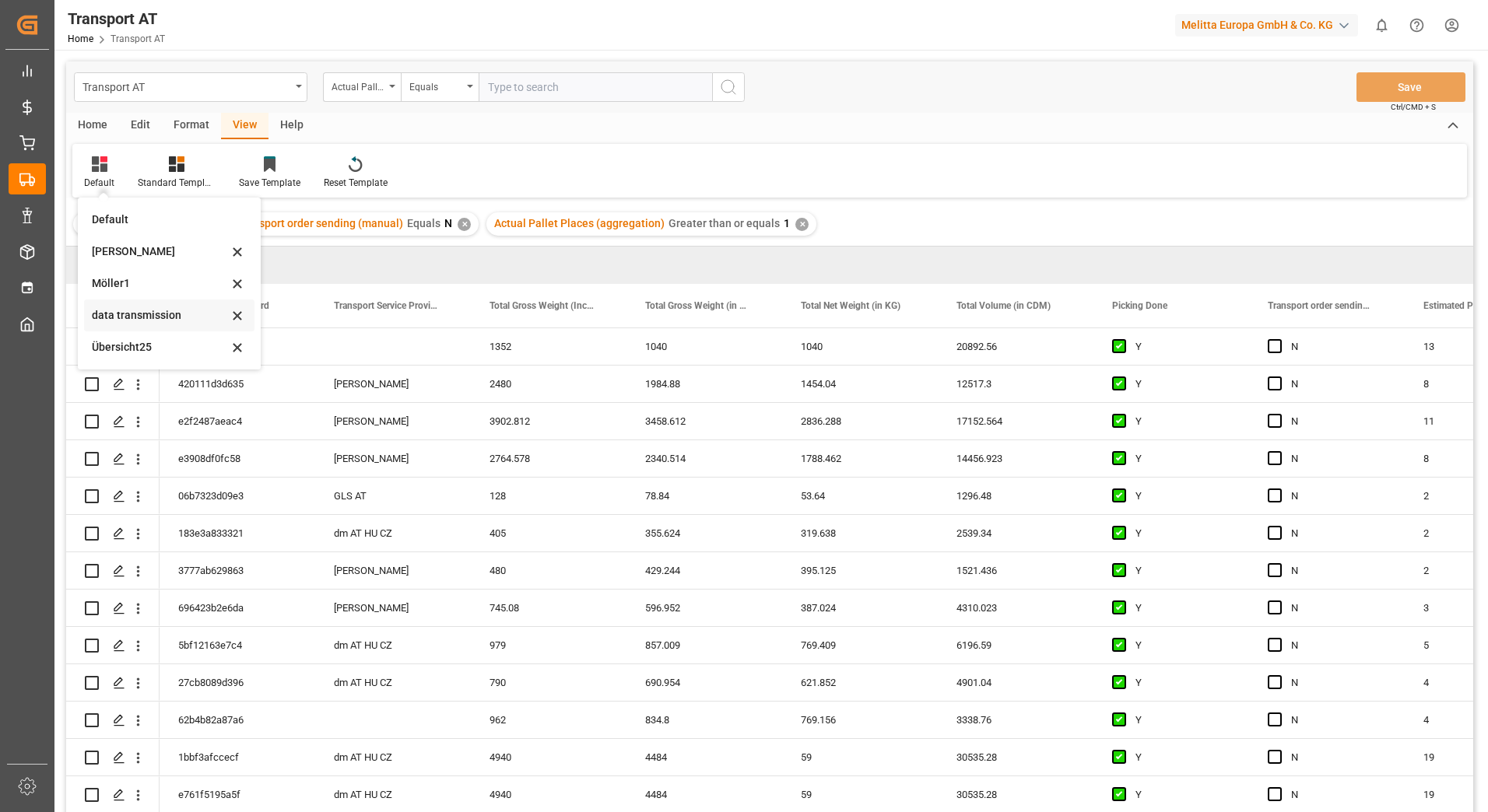
click at [139, 315] on div "data transmission" at bounding box center [159, 315] width 136 height 16
click at [139, 315] on div "Action" at bounding box center [113, 306] width 94 height 43
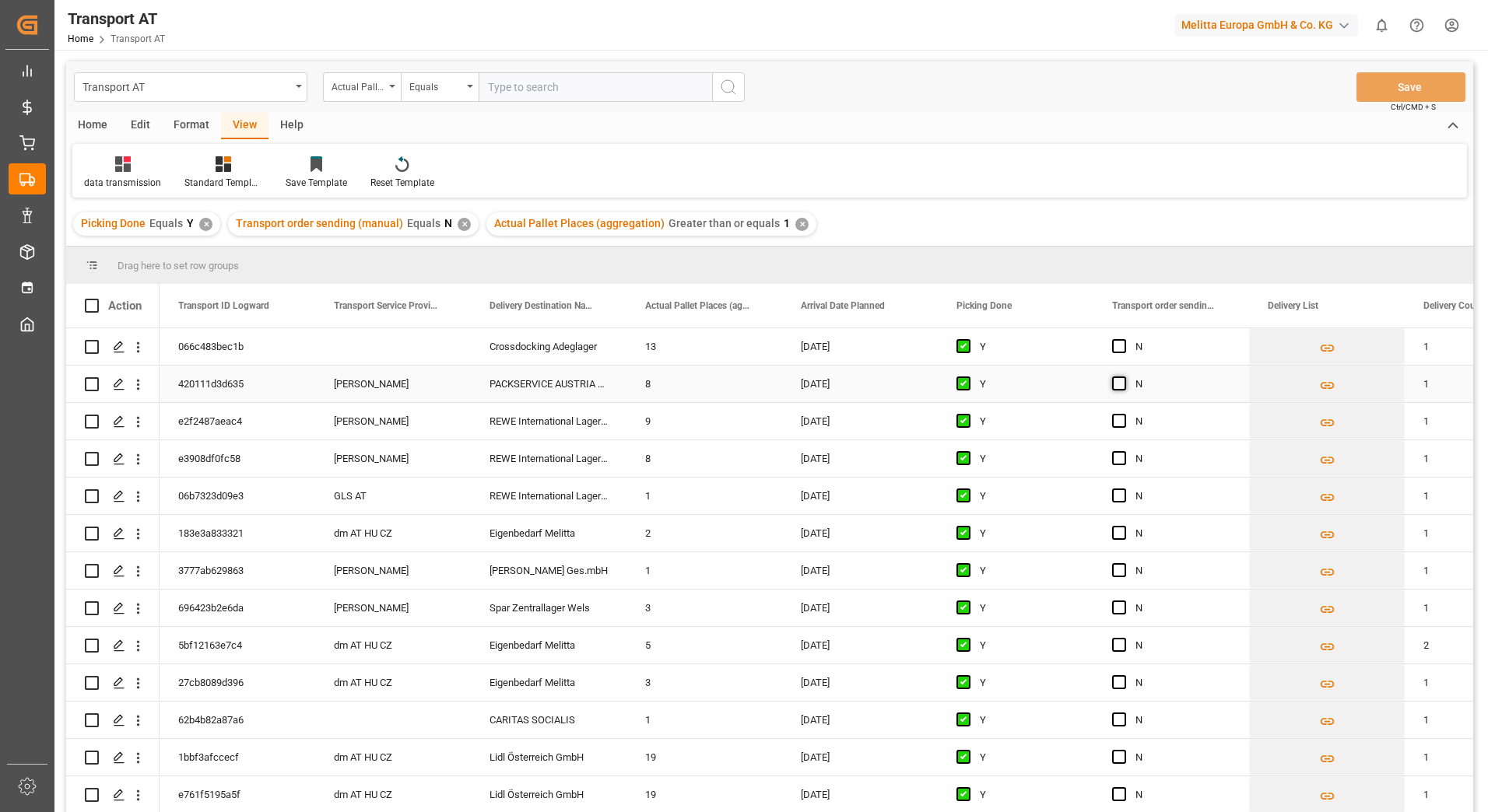
click at [1123, 382] on span "Press SPACE to select this row." at bounding box center [1118, 383] width 14 height 14
click at [1123, 376] on input "Press SPACE to select this row." at bounding box center [1123, 376] width 0 height 0
click at [1117, 425] on span "Press SPACE to select this row." at bounding box center [1118, 420] width 14 height 14
click at [1123, 414] on input "Press SPACE to select this row." at bounding box center [1123, 414] width 0 height 0
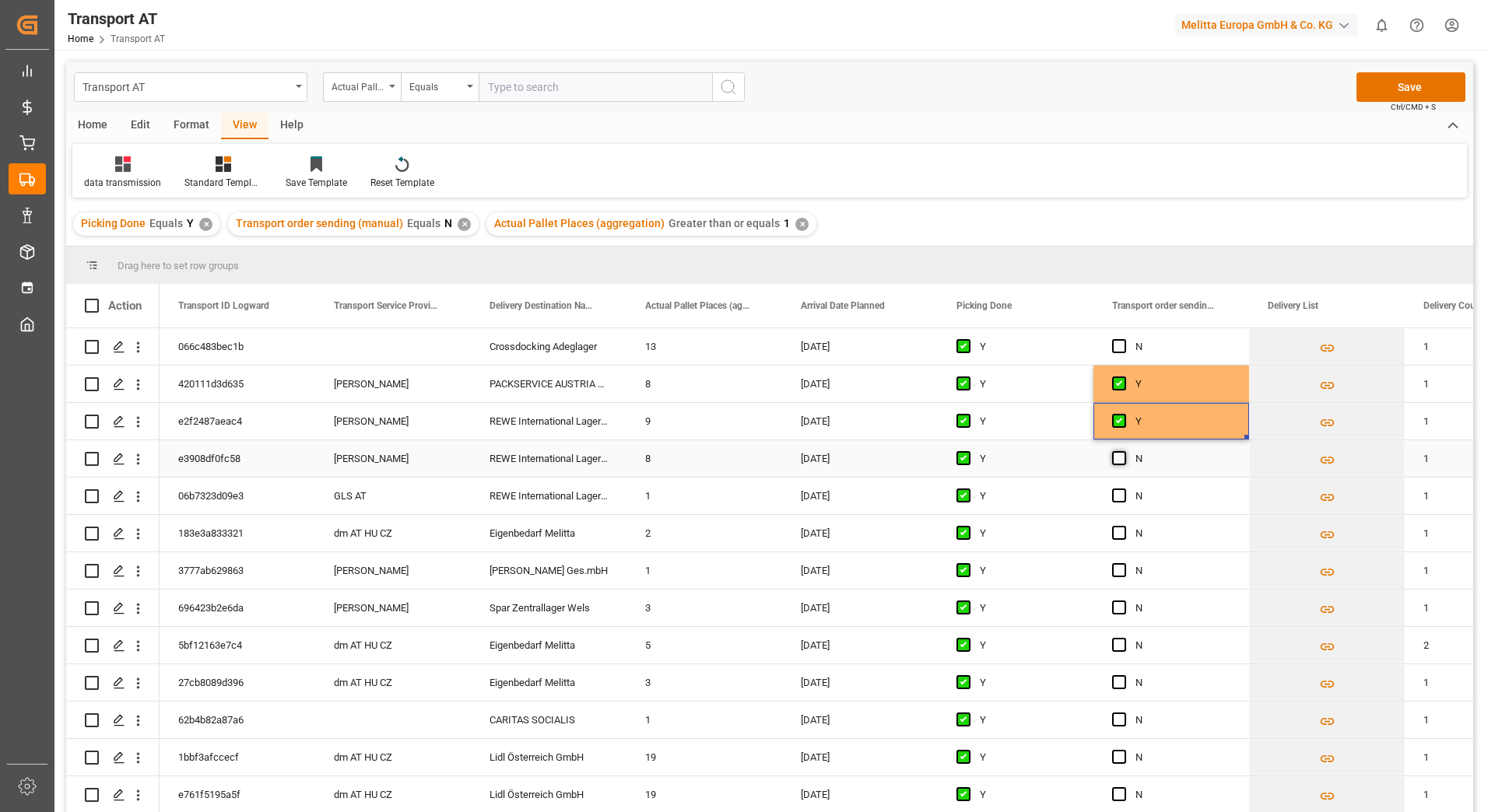
click at [1120, 458] on span "Press SPACE to select this row." at bounding box center [1118, 458] width 14 height 14
click at [1123, 451] on input "Press SPACE to select this row." at bounding box center [1123, 451] width 0 height 0
click at [361, 494] on div "GLS AT" at bounding box center [393, 495] width 156 height 37
click at [415, 499] on div "GLS AT" at bounding box center [393, 495] width 156 height 37
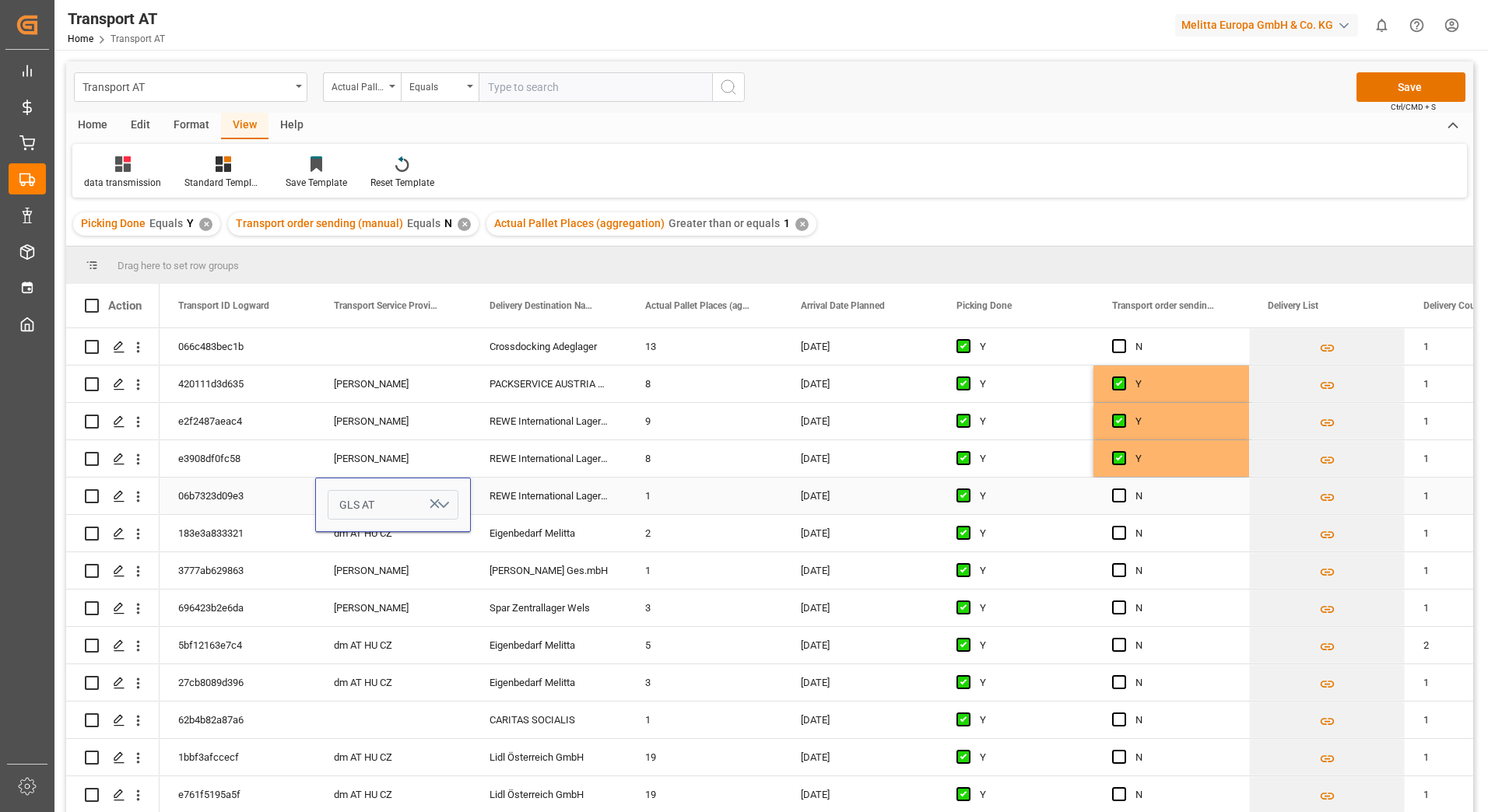
click at [448, 502] on button "GLS AT" at bounding box center [392, 504] width 130 height 30
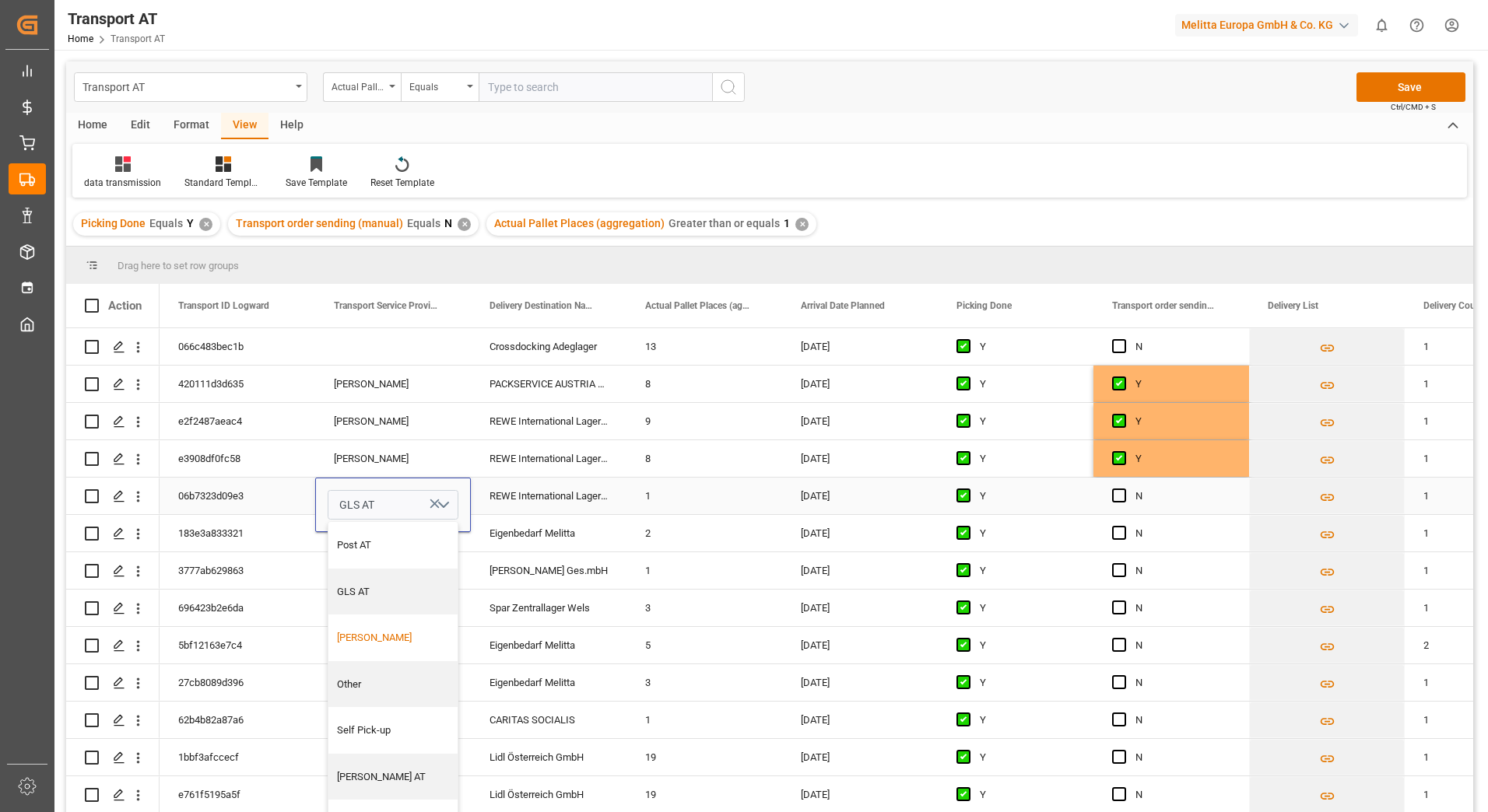
click at [402, 629] on div "[PERSON_NAME]" at bounding box center [393, 638] width 129 height 47
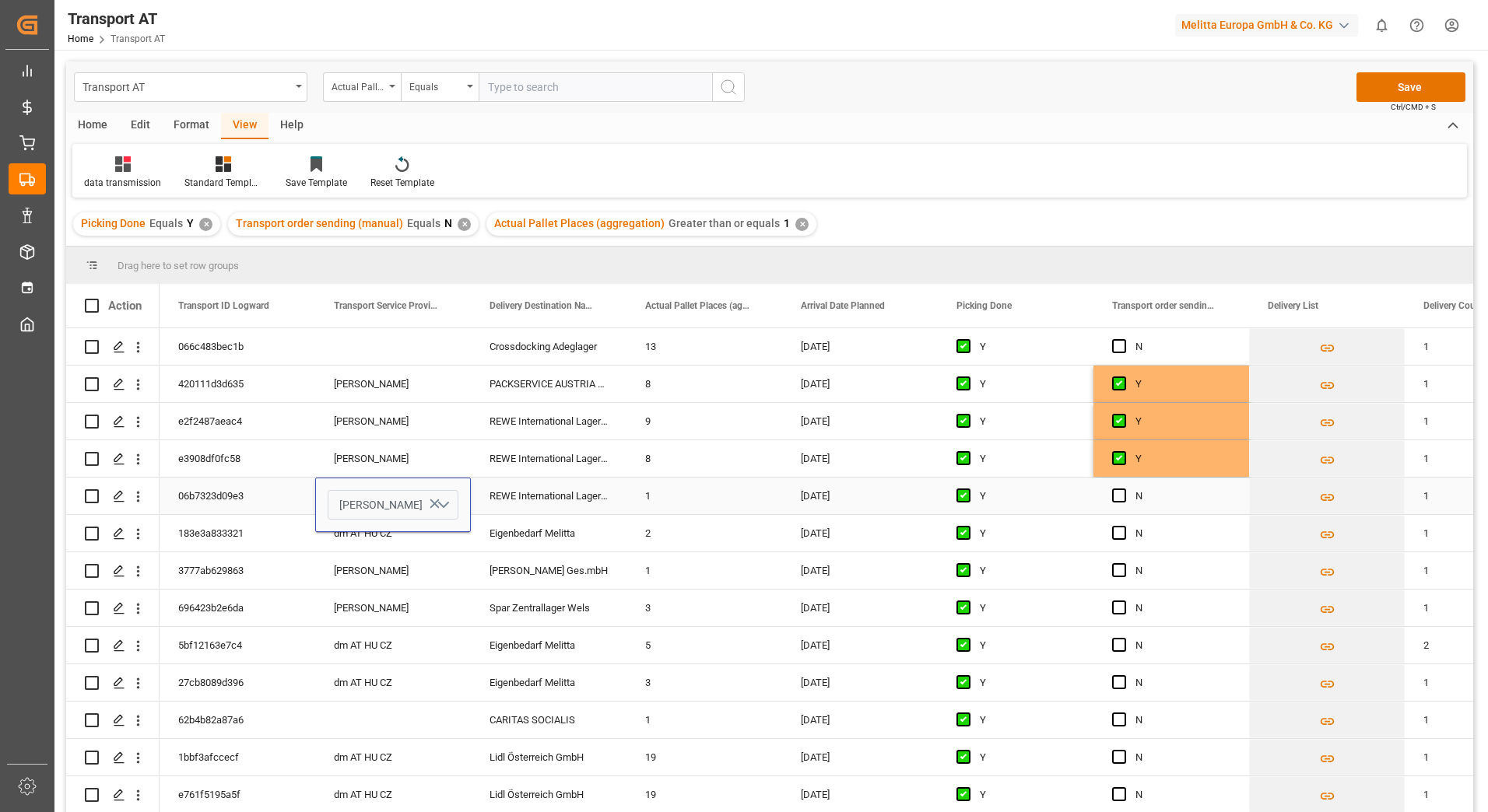
click at [444, 500] on button "[PERSON_NAME]" at bounding box center [392, 504] width 130 height 30
click at [446, 499] on button "[PERSON_NAME]" at bounding box center [392, 504] width 130 height 30
click at [527, 496] on div "REWE International Lager- und" at bounding box center [549, 495] width 156 height 37
click at [1115, 493] on span "Press SPACE to select this row." at bounding box center [1118, 495] width 14 height 14
click at [1123, 489] on input "Press SPACE to select this row." at bounding box center [1123, 489] width 0 height 0
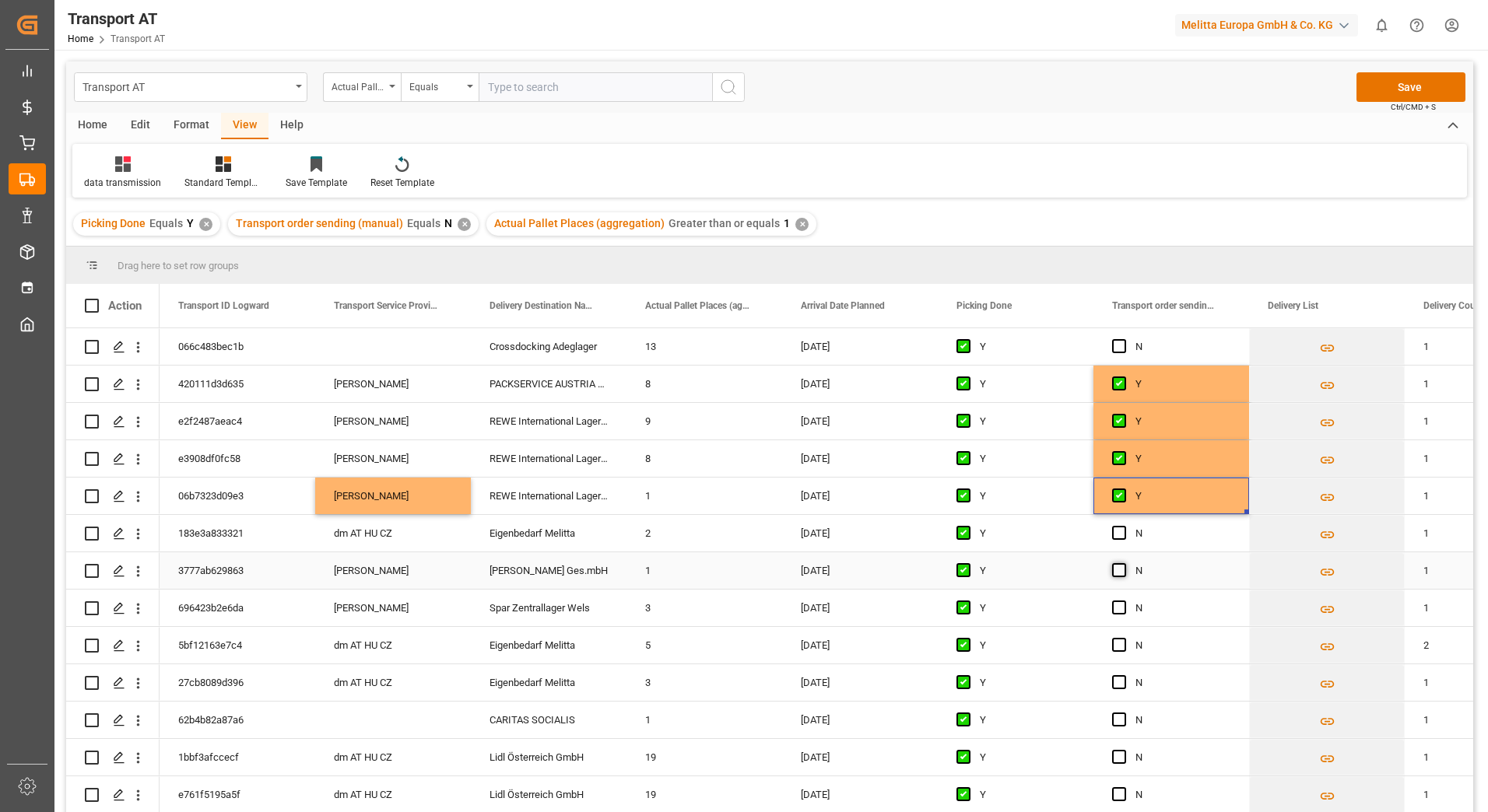
click at [1121, 567] on span "Press SPACE to select this row." at bounding box center [1118, 569] width 14 height 14
click at [1123, 563] on input "Press SPACE to select this row." at bounding box center [1123, 563] width 0 height 0
click at [1119, 607] on span "Press SPACE to select this row." at bounding box center [1118, 607] width 14 height 14
click at [1123, 600] on input "Press SPACE to select this row." at bounding box center [1123, 600] width 0 height 0
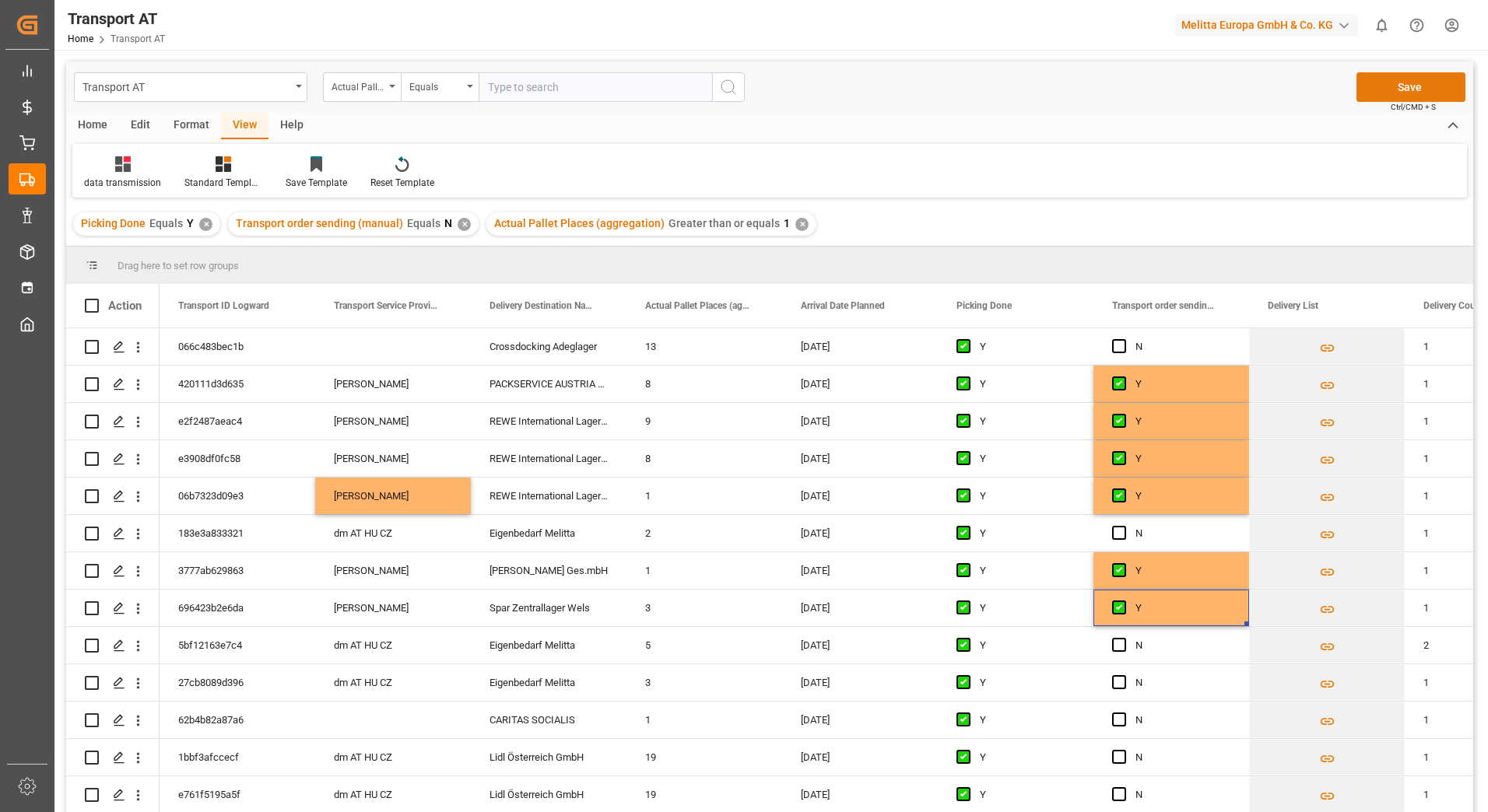
click at [1436, 81] on button "Save" at bounding box center [1410, 87] width 109 height 30
